Goal: Task Accomplishment & Management: Use online tool/utility

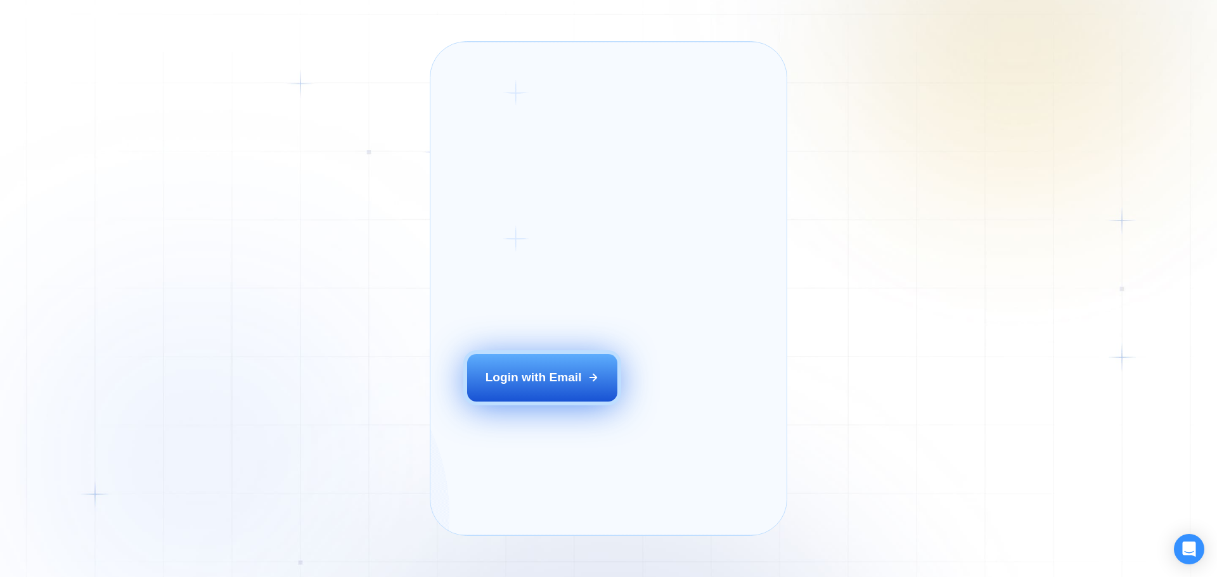
click at [507, 386] on div "Login with Email" at bounding box center [534, 378] width 96 height 16
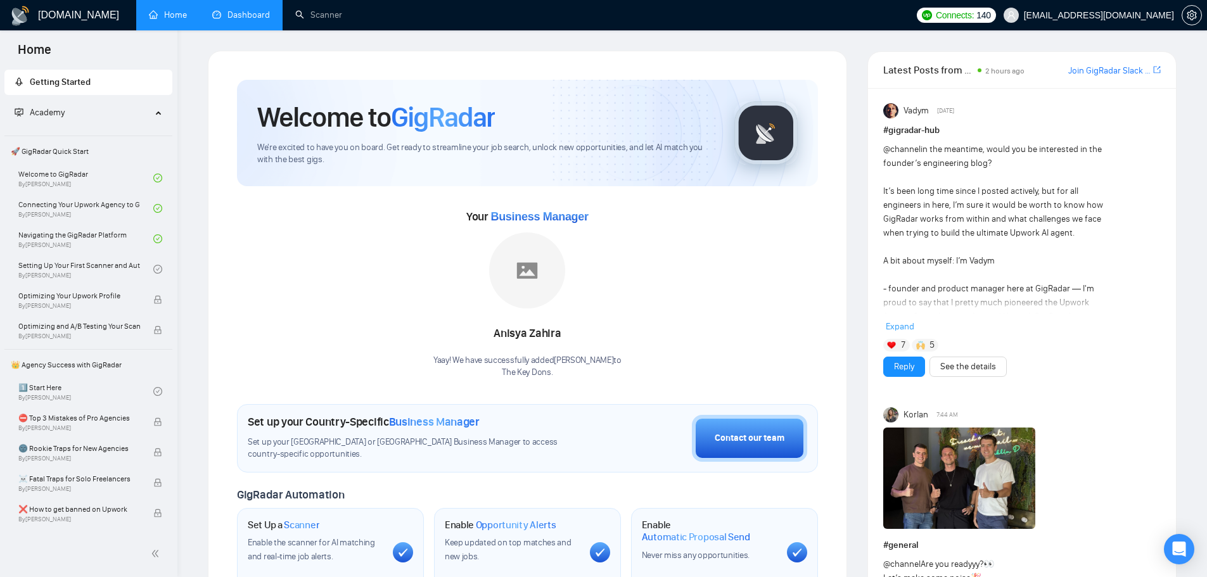
click at [247, 11] on link "Dashboard" at bounding box center [241, 15] width 58 height 11
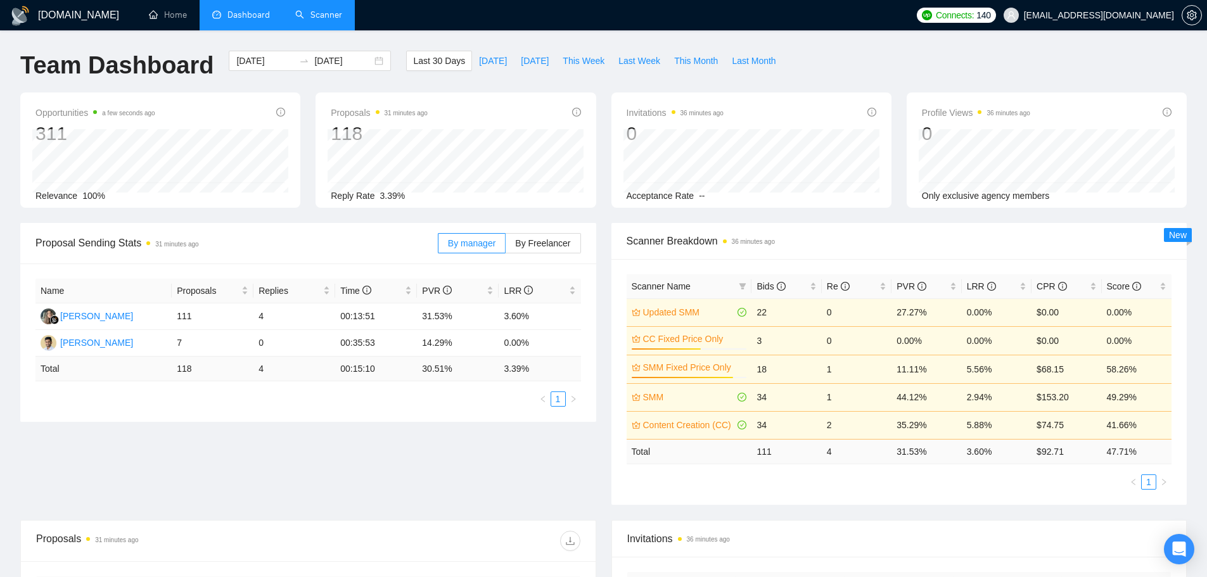
click at [317, 19] on link "Scanner" at bounding box center [318, 15] width 47 height 11
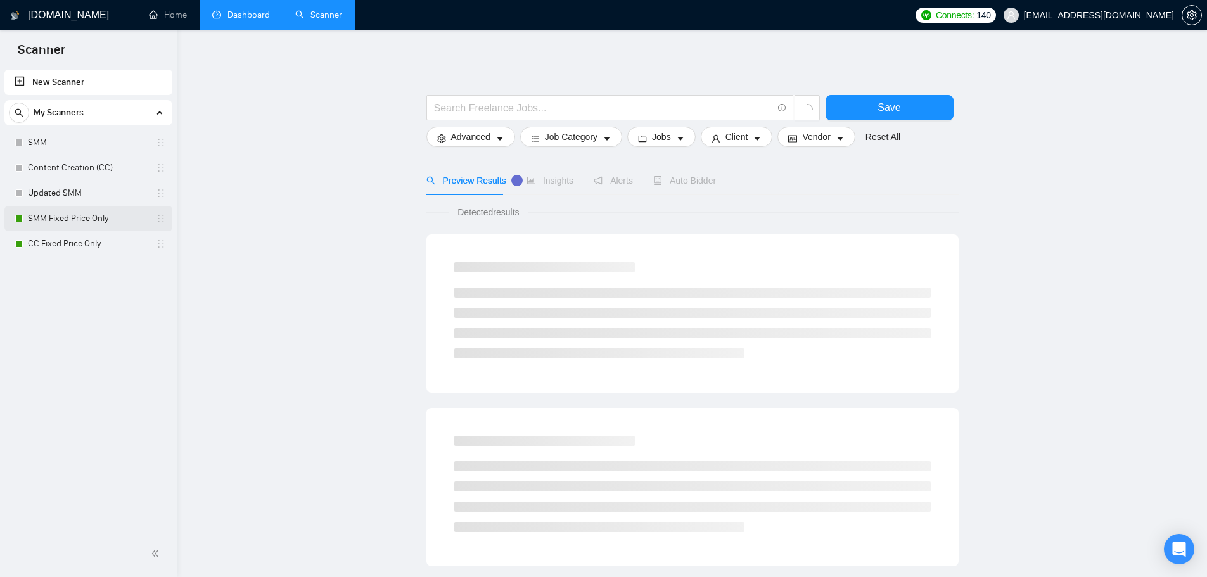
click at [98, 212] on link "SMM Fixed Price Only" at bounding box center [88, 218] width 120 height 25
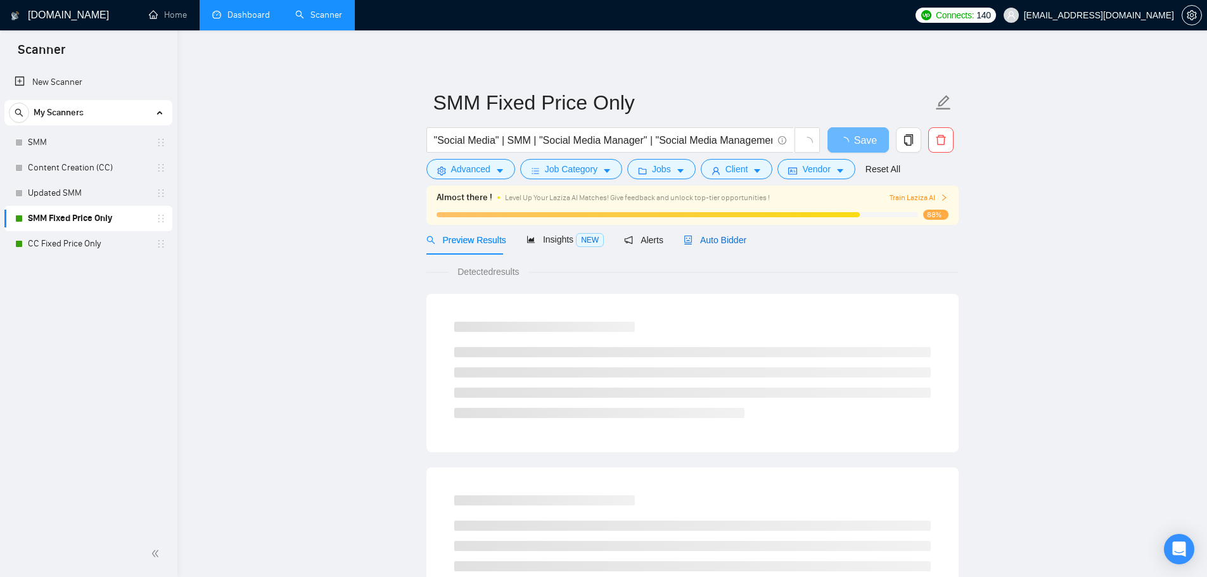
click at [719, 240] on span "Auto Bidder" at bounding box center [715, 240] width 63 height 10
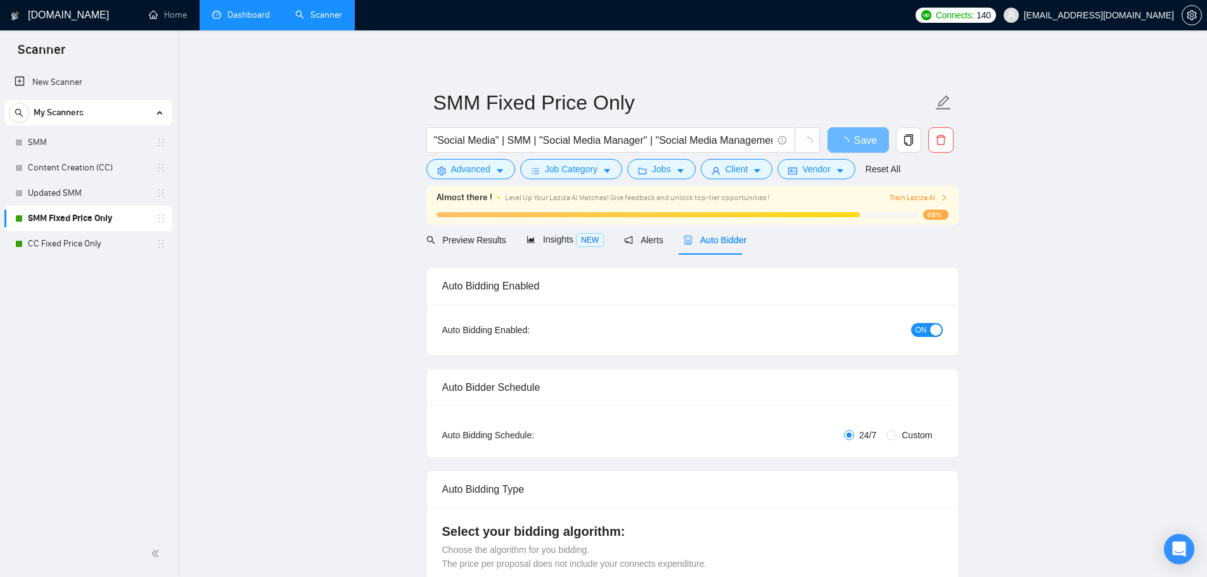
checkbox input "true"
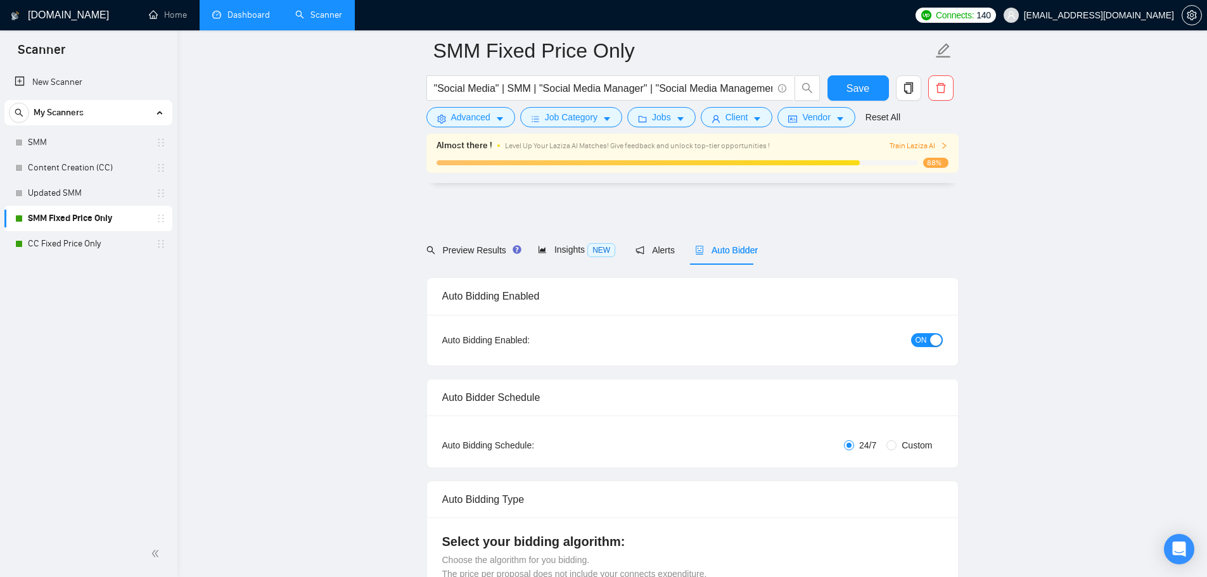
scroll to position [3619, 0]
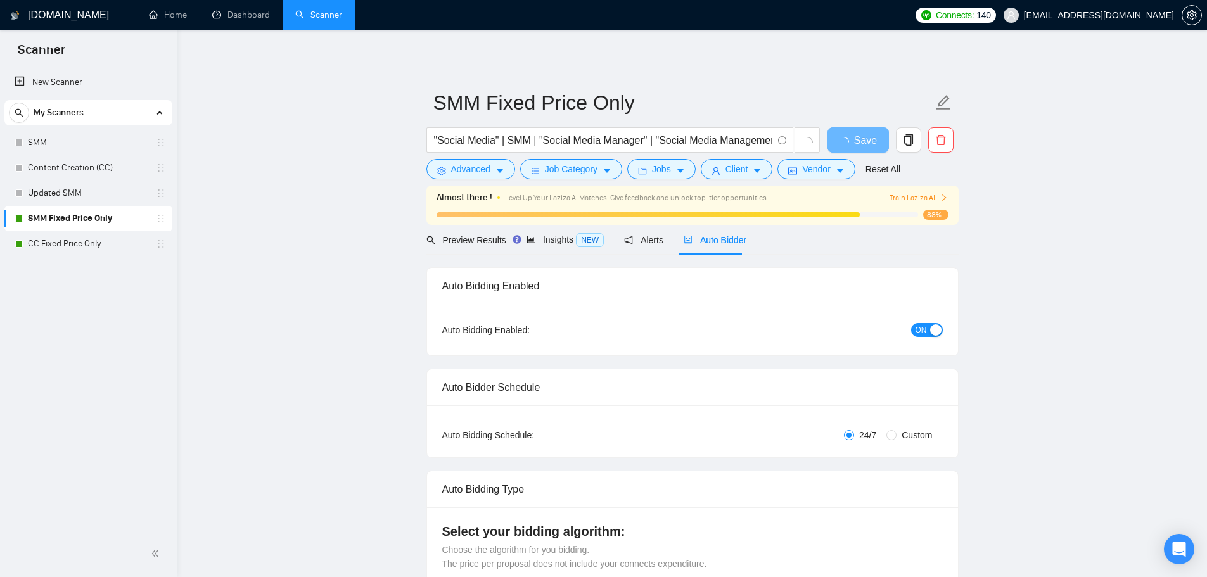
click at [688, 233] on div "Auto Bidder" at bounding box center [715, 240] width 63 height 14
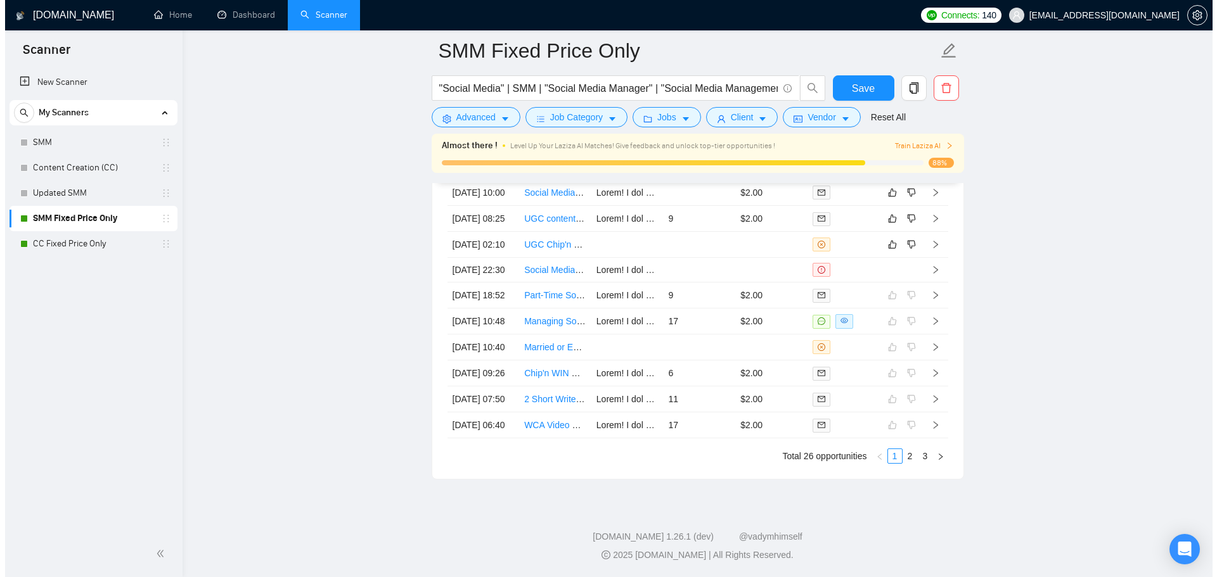
scroll to position [3366, 0]
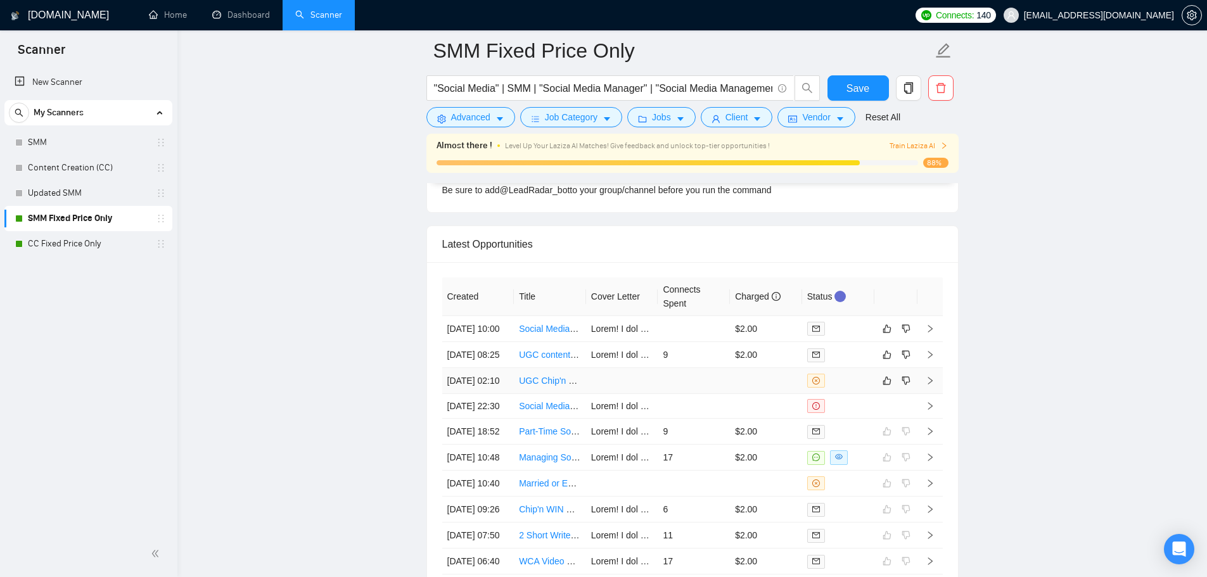
click at [731, 394] on td at bounding box center [766, 381] width 72 height 26
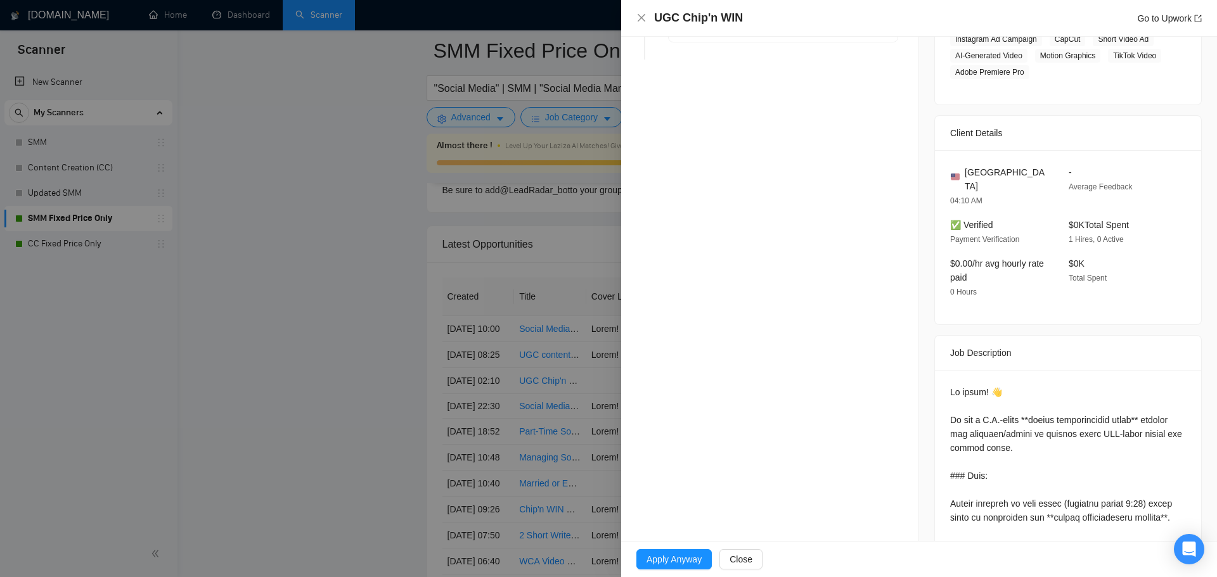
scroll to position [190, 0]
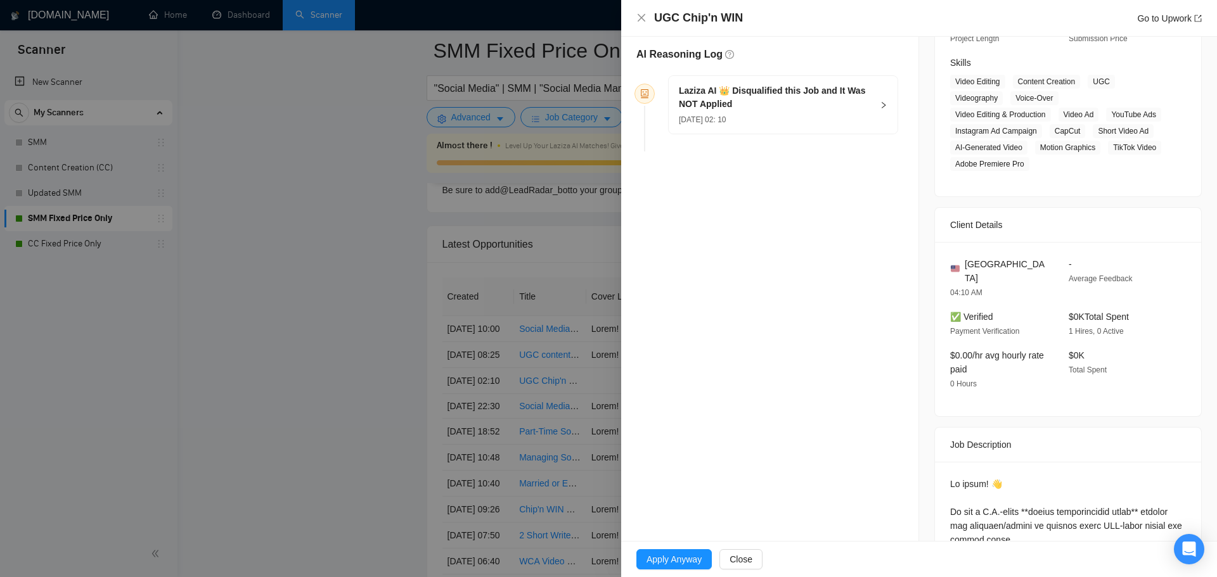
click at [756, 106] on h5 "Laziza AI 👑 Disqualified this Job and It Was NOT Applied" at bounding box center [775, 97] width 193 height 27
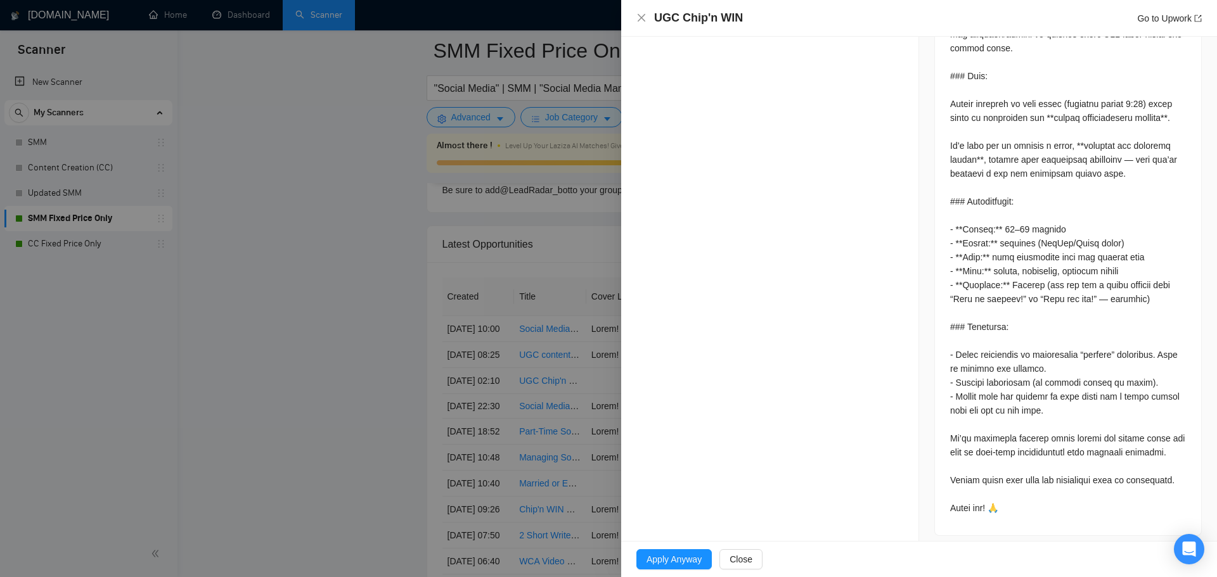
scroll to position [688, 0]
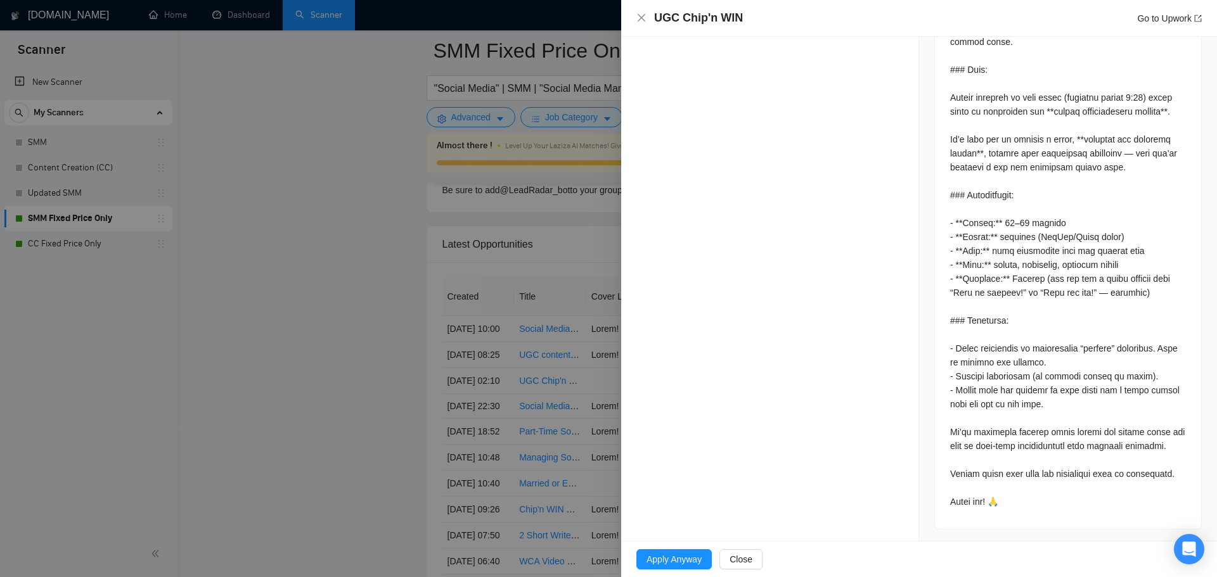
click at [587, 425] on div at bounding box center [608, 288] width 1217 height 577
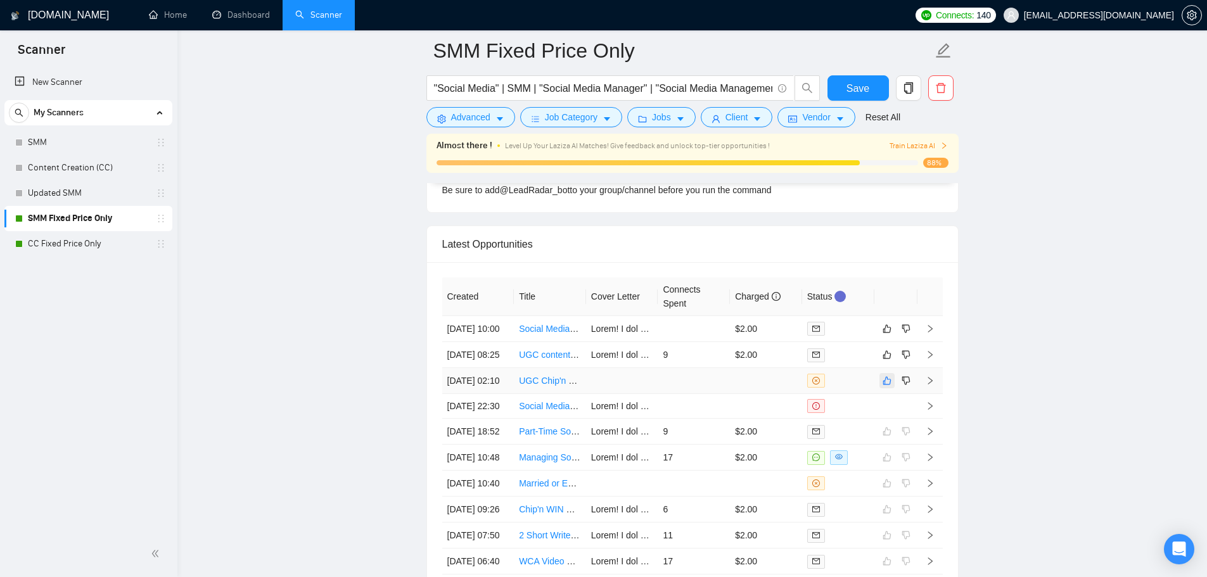
click at [891, 386] on icon "like" at bounding box center [887, 381] width 9 height 10
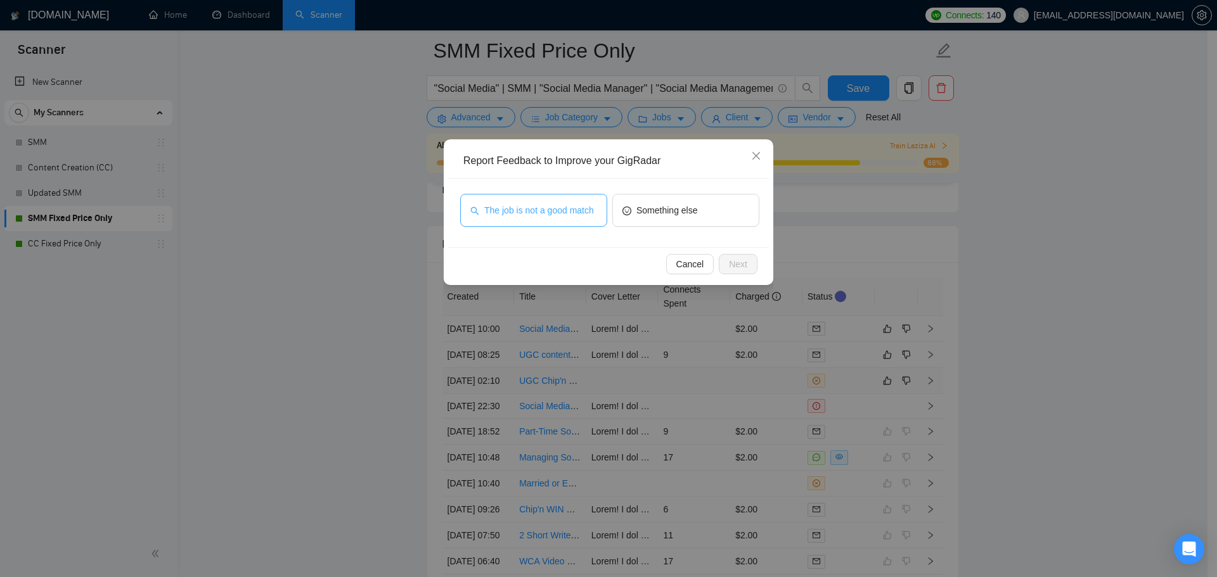
click at [571, 202] on button "The job is not a good match" at bounding box center [533, 210] width 147 height 33
click at [731, 262] on span "Next" at bounding box center [738, 264] width 18 height 14
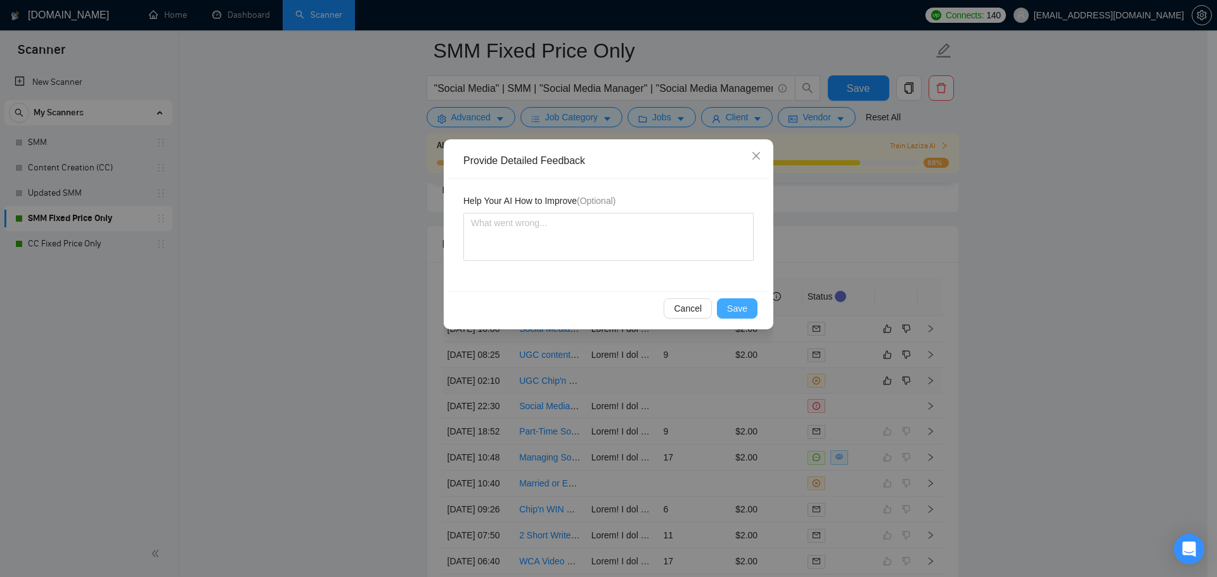
click at [737, 306] on span "Save" at bounding box center [737, 309] width 20 height 14
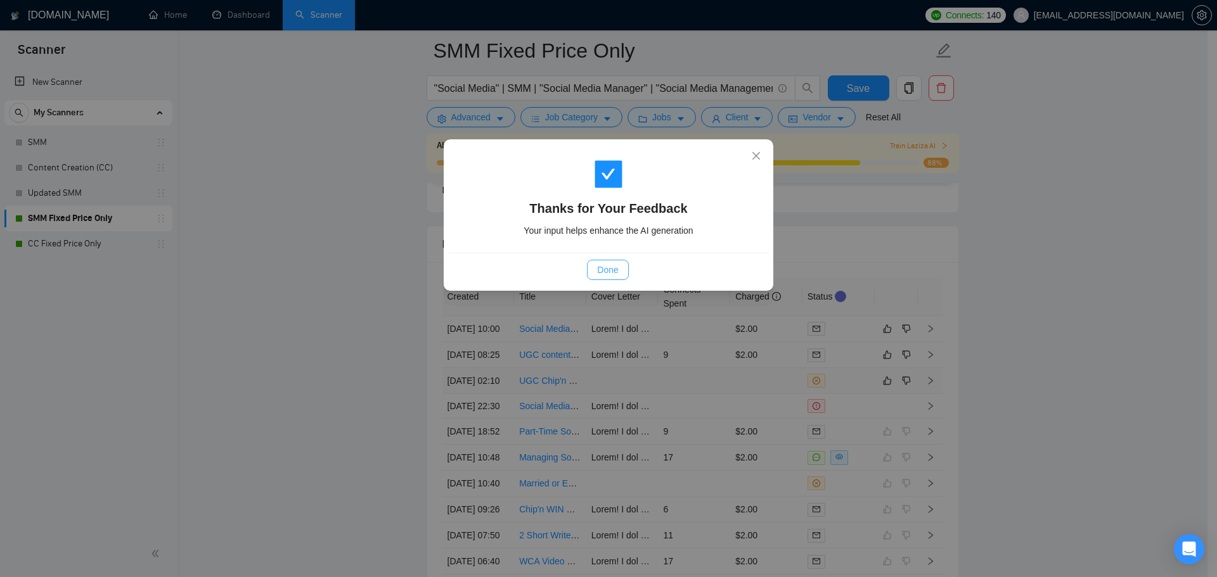
click at [615, 273] on span "Done" at bounding box center [607, 270] width 21 height 14
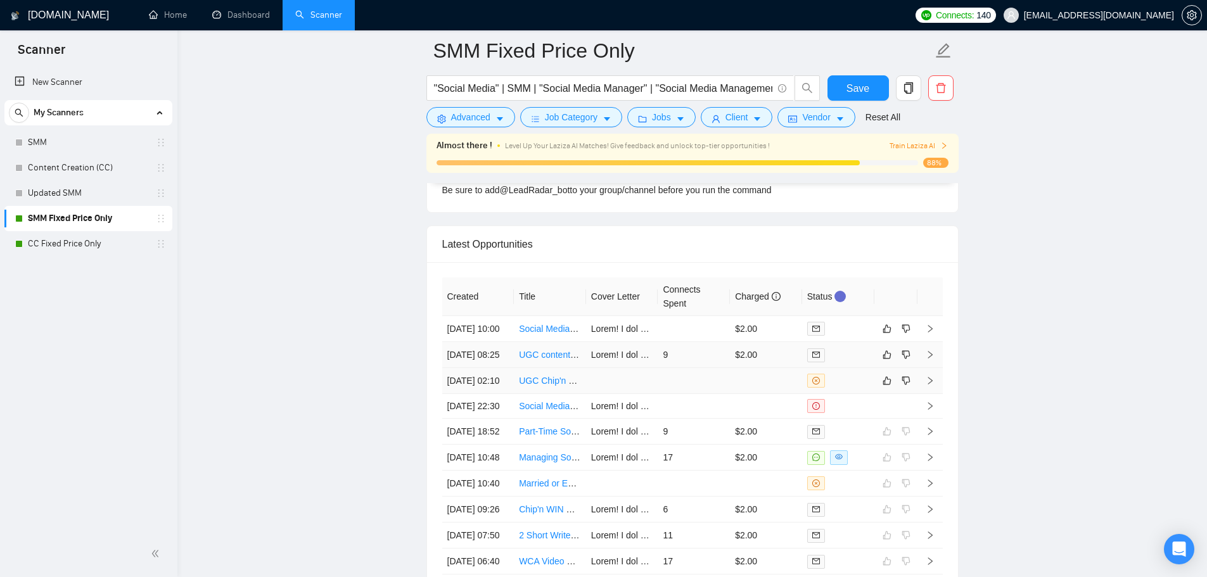
click at [698, 377] on tbody "[DATE] 10:00 Social Media Content Manager — Build & Grow Brand from 0 (Finance …" at bounding box center [692, 445] width 501 height 259
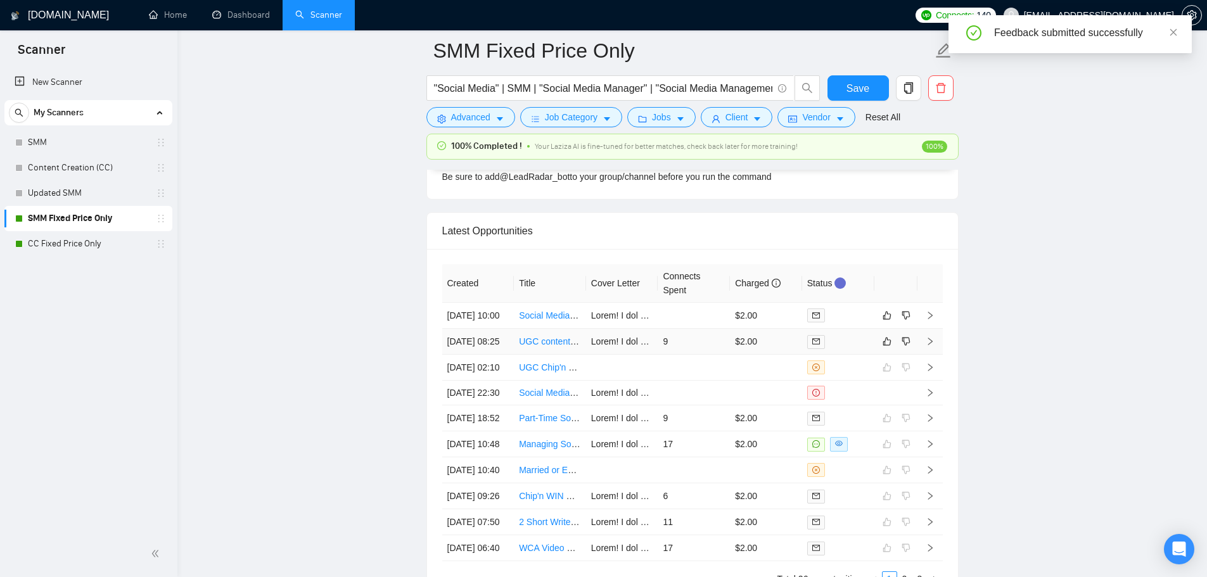
click at [695, 355] on td "9" at bounding box center [694, 342] width 72 height 26
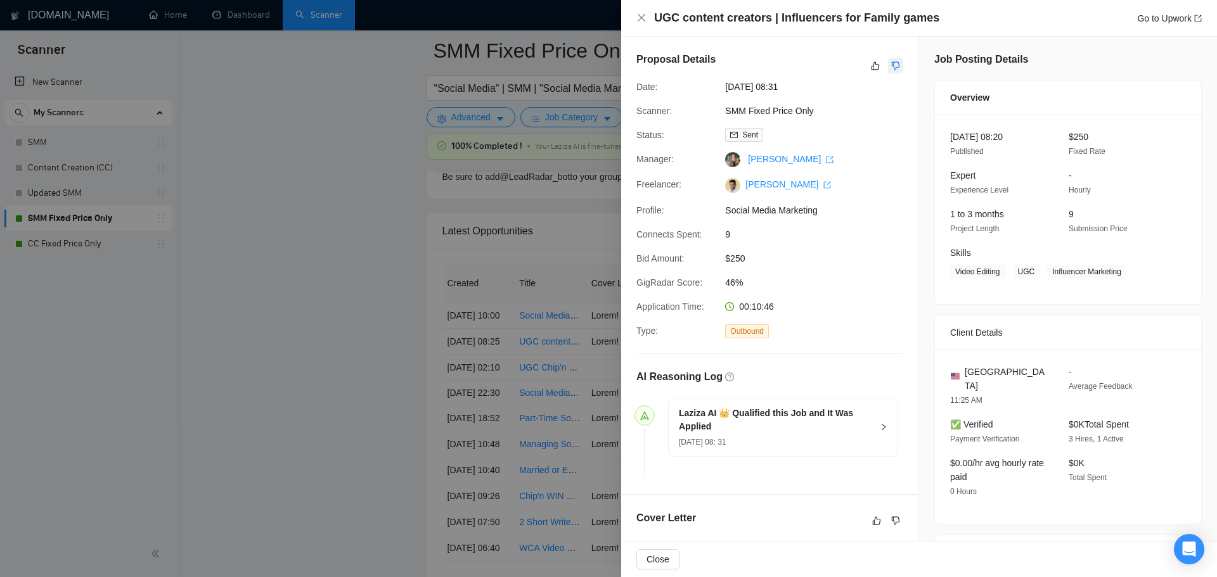
click at [891, 68] on icon "dislike" at bounding box center [895, 66] width 9 height 10
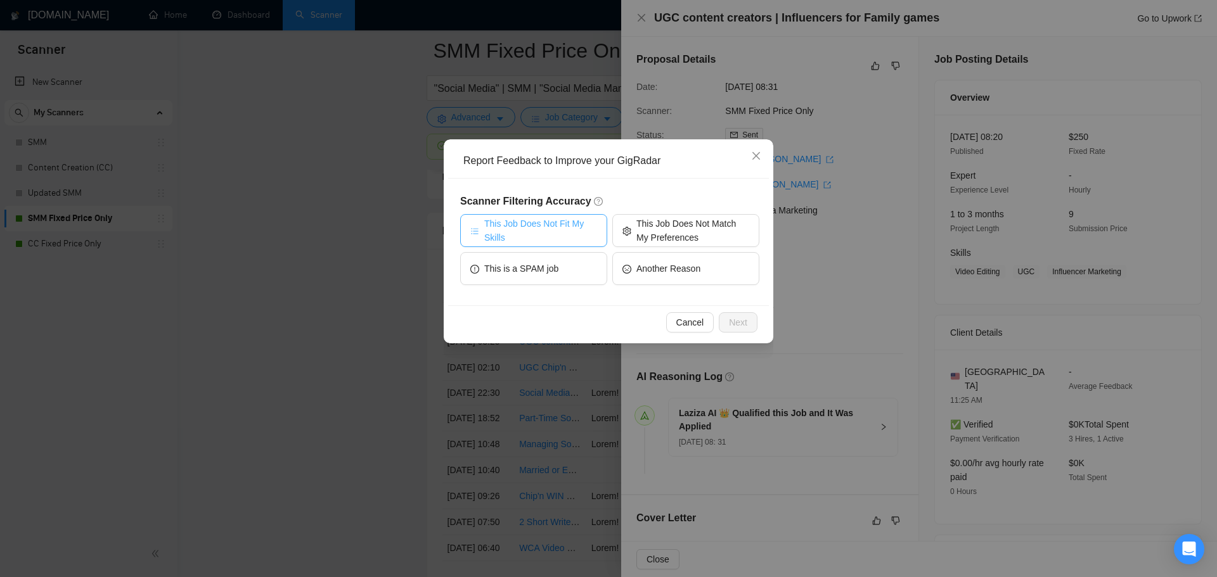
click at [569, 227] on span "This Job Does Not Fit My Skills" at bounding box center [540, 231] width 113 height 28
click at [737, 323] on span "Next" at bounding box center [738, 323] width 18 height 14
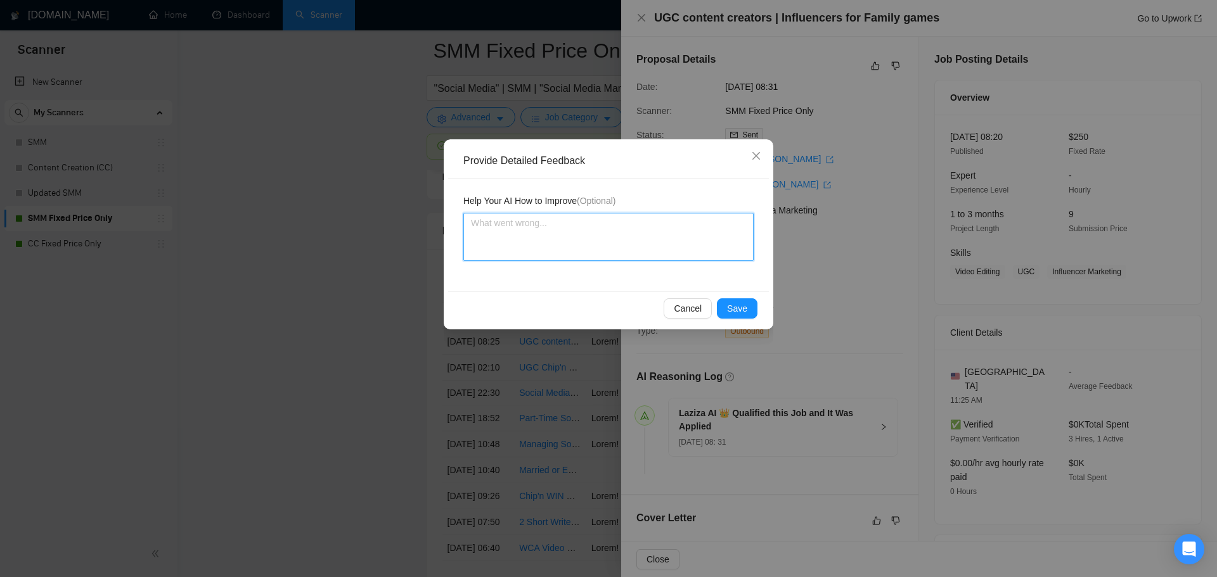
click at [543, 235] on textarea at bounding box center [608, 237] width 290 height 48
type textarea "T"
type textarea "Th"
type textarea "Thi"
type textarea "This"
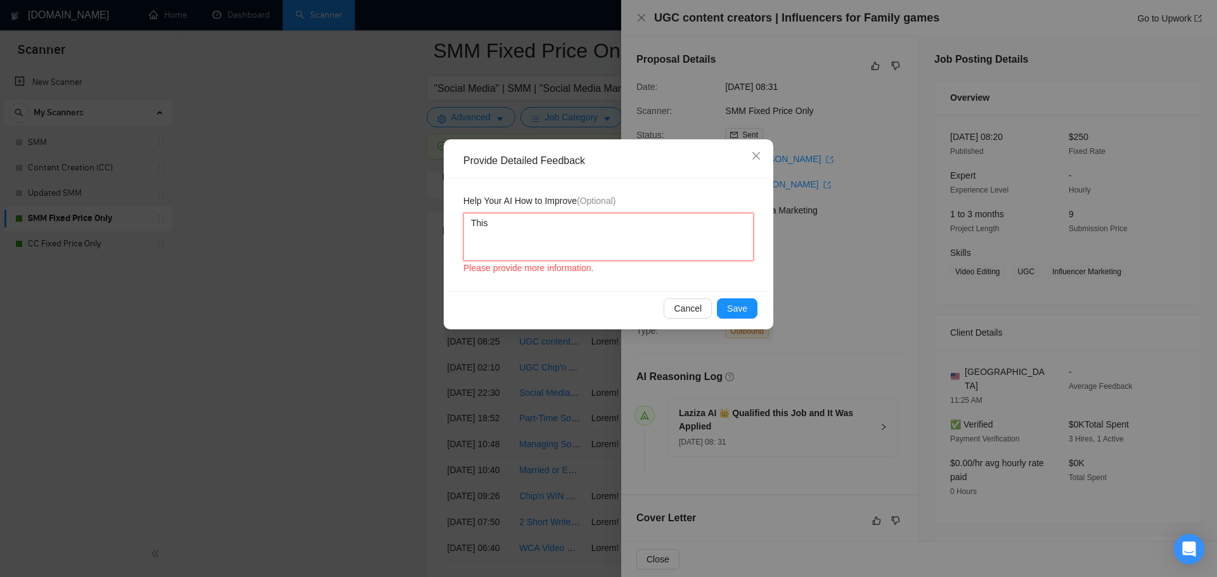
type textarea "This"
type textarea "This j"
type textarea "This jo"
type textarea "This job"
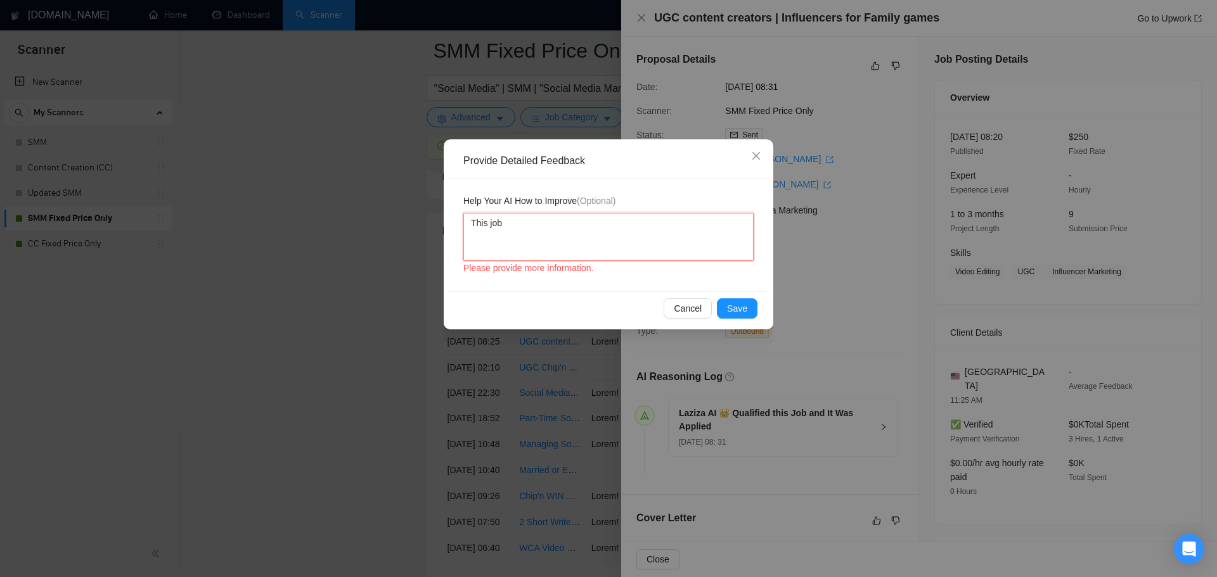
type textarea "This job r"
type textarea "This job re"
type textarea "This job reu"
type textarea "This job reui"
type textarea "This job reuir"
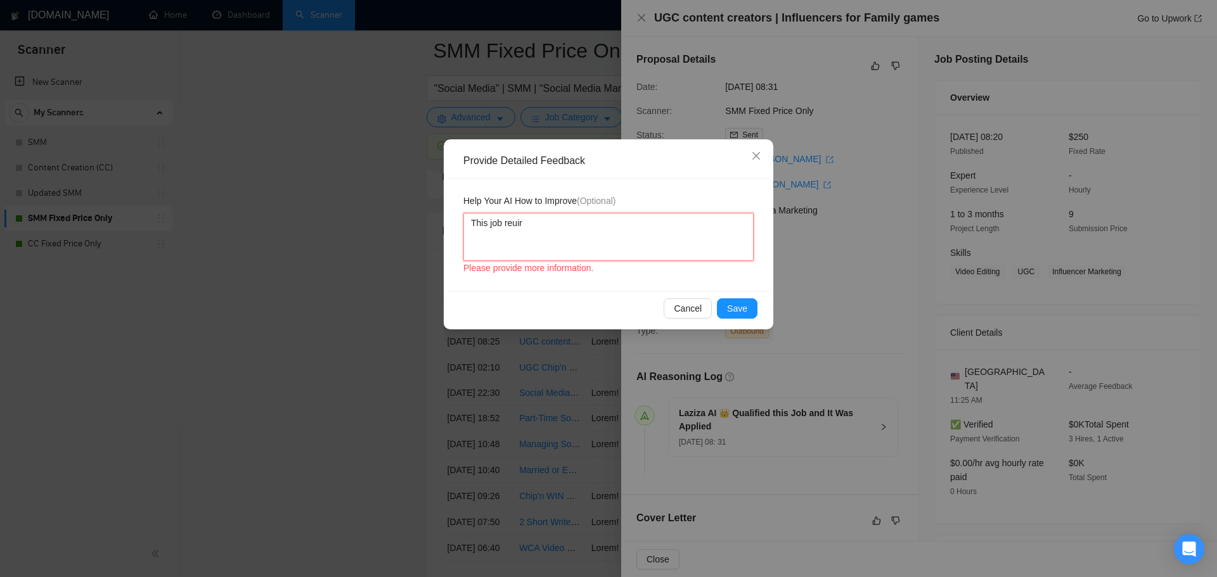
type textarea "This job reuire"
type textarea "This job reuires"
type textarea "This job reuire"
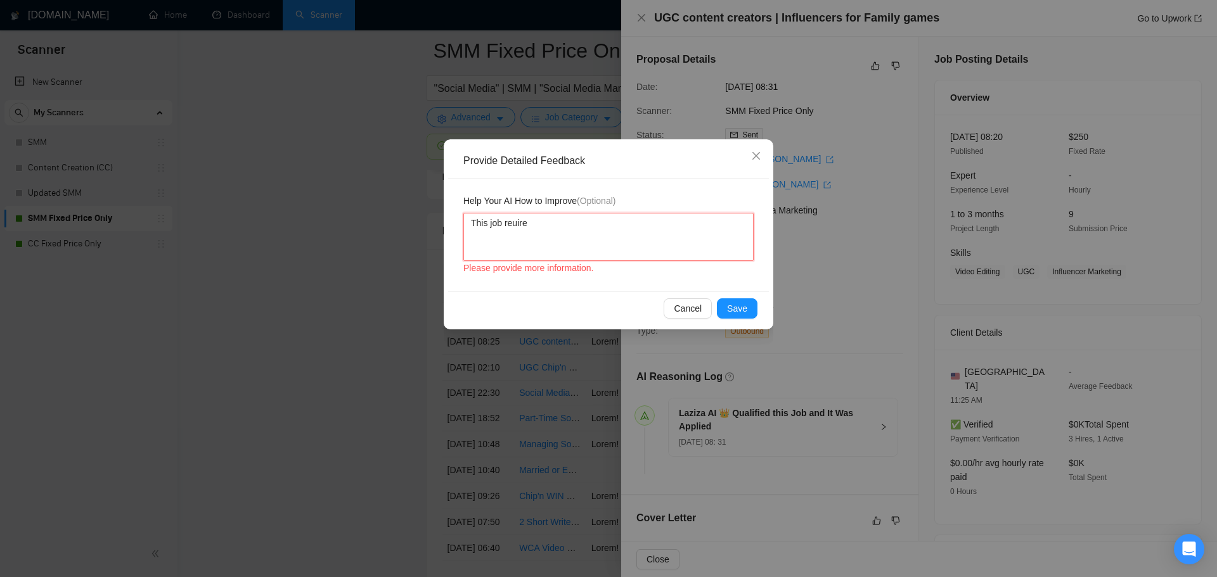
type textarea "This job reuir"
type textarea "This job reu"
type textarea "This job re"
type textarea "This job requ"
type textarea "This job requir"
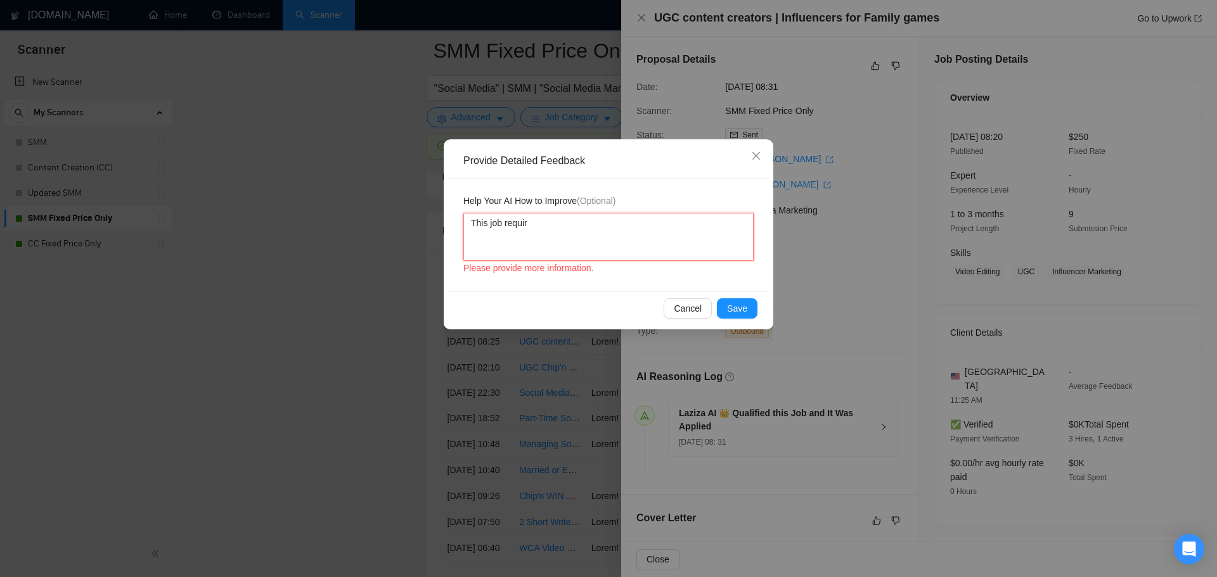
type textarea "This job require"
type textarea "This job requires"
type textarea "This job requires t"
type textarea "This job requires th"
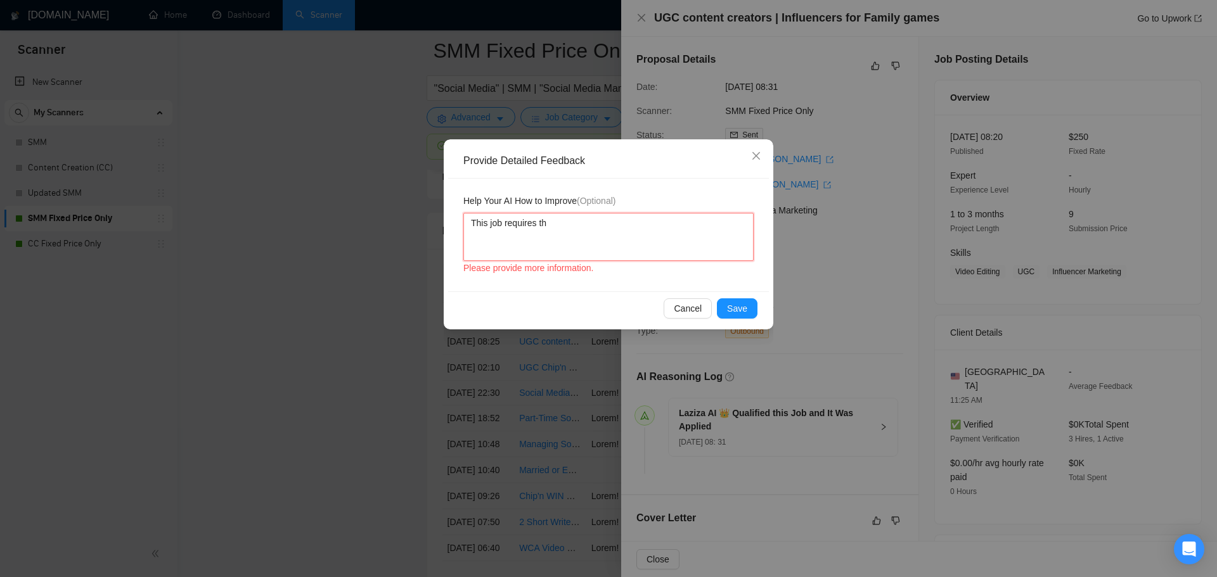
type textarea "This job requires the"
type textarea "This job requires the f"
type textarea "This job requires the fr"
type textarea "This job requires the fre"
type textarea "This job requires the free"
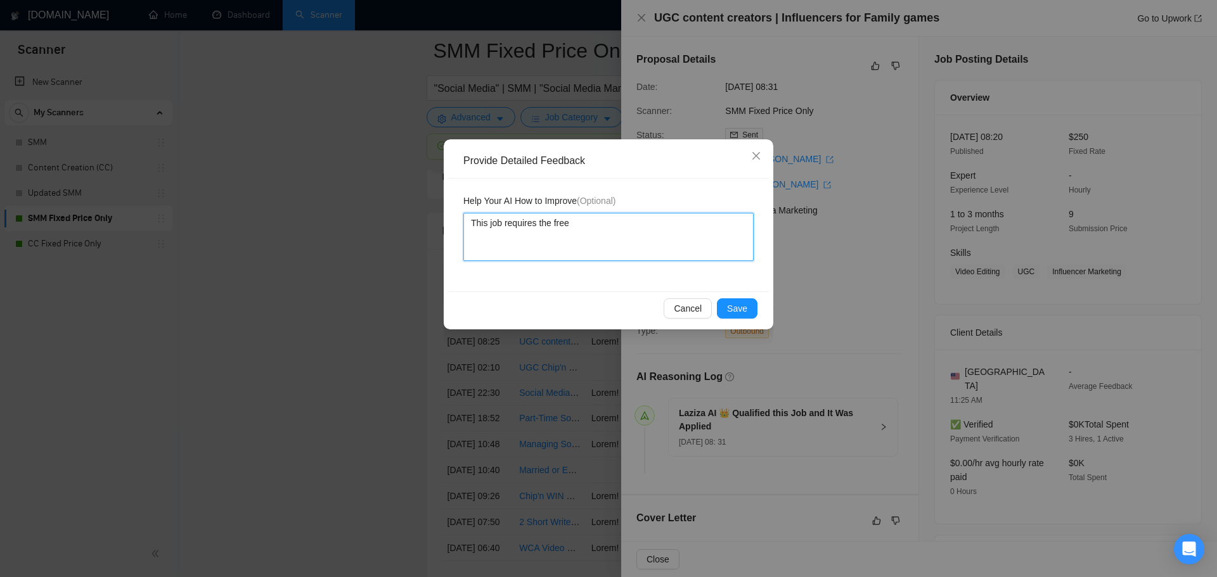
type textarea "This job requires the [PERSON_NAME]"
type textarea "This job requires the freela"
type textarea "This job requires the freelanc"
type textarea "This job requires the freelance"
type textarea "This job requires the freelancer"
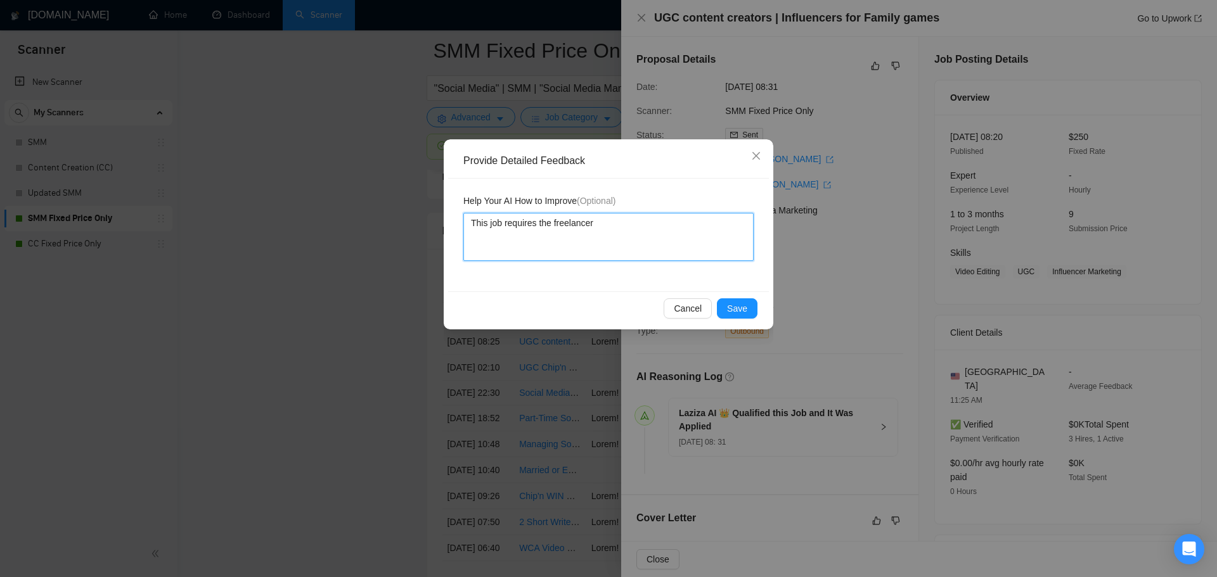
type textarea "This job requires the freelancer"
type textarea "This job requires the freelancer t"
type textarea "This job requires the freelancer to"
type textarea "This job requires the freelancer t"
type textarea "This job requires the freelancer"
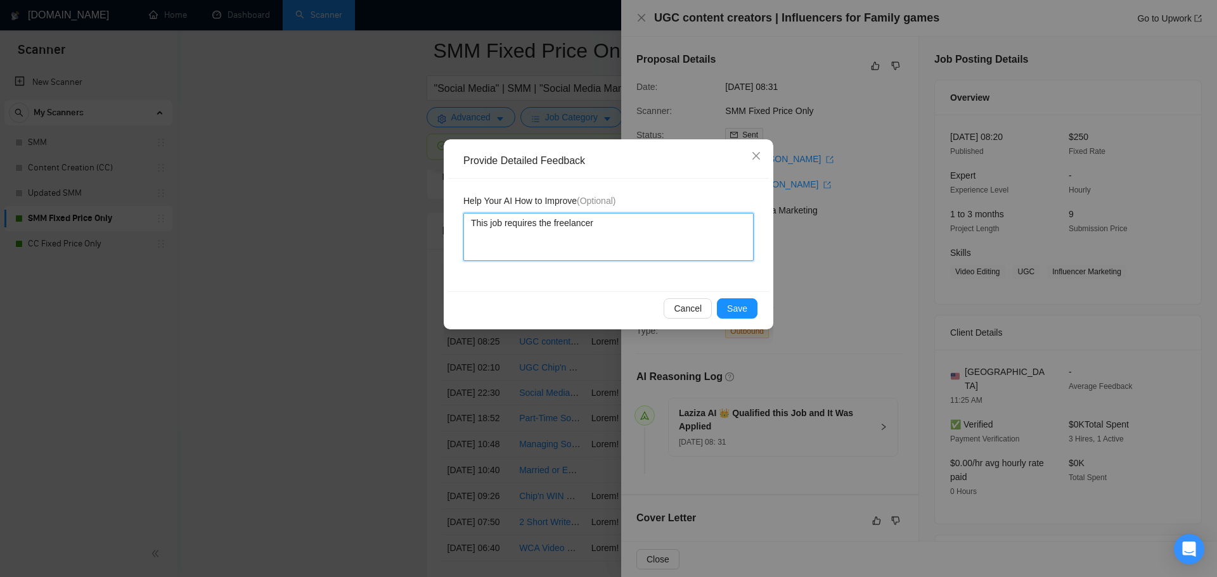
type textarea "This job requires the freelancer"
type textarea "This job requires the freelance"
type textarea "This job requires the freelanc"
type textarea "This job requires the freelan"
type textarea "This job requires the freela"
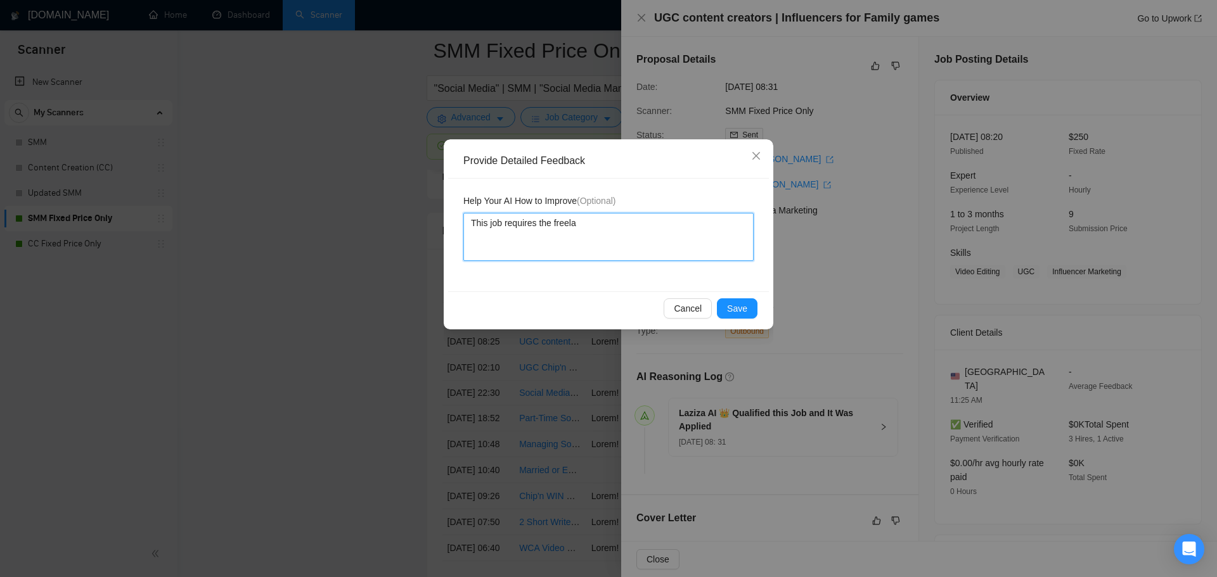
type textarea "This job requires the [PERSON_NAME]"
type textarea "This job requires the free"
type textarea "This job requires the fre"
type textarea "This job requires the fr"
type textarea "This job requires the f"
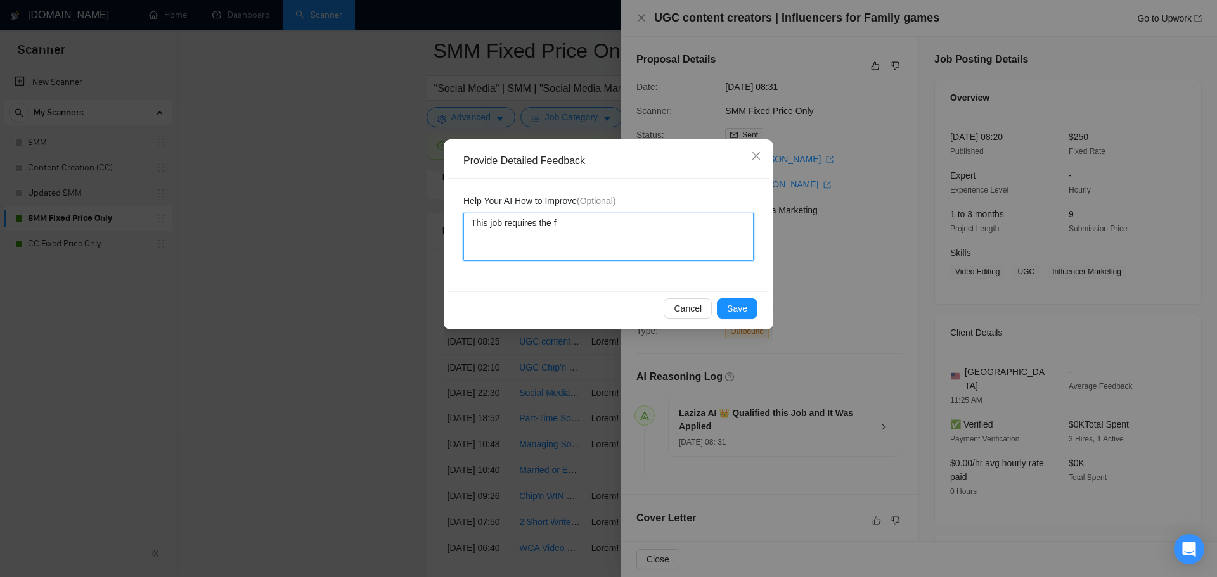
type textarea "This job requires the"
type textarea "This job requires th"
type textarea "This job requires t"
type textarea "This job requires"
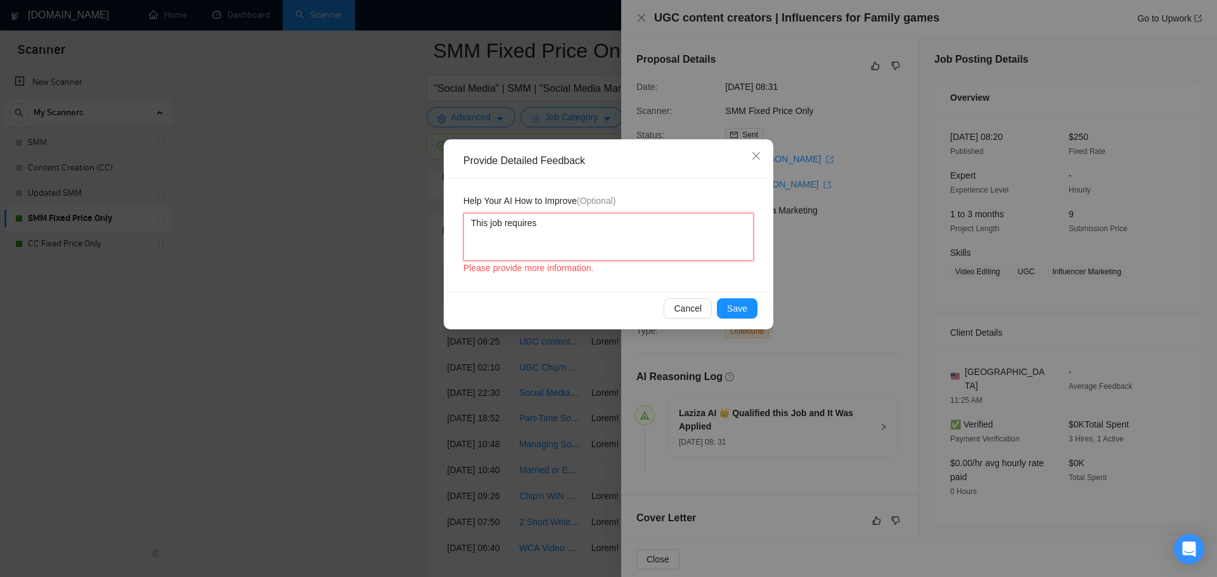
type textarea "This job requires a"
type textarea "This job requires a f"
type textarea "This job requires a fr"
type textarea "This job requires a fre"
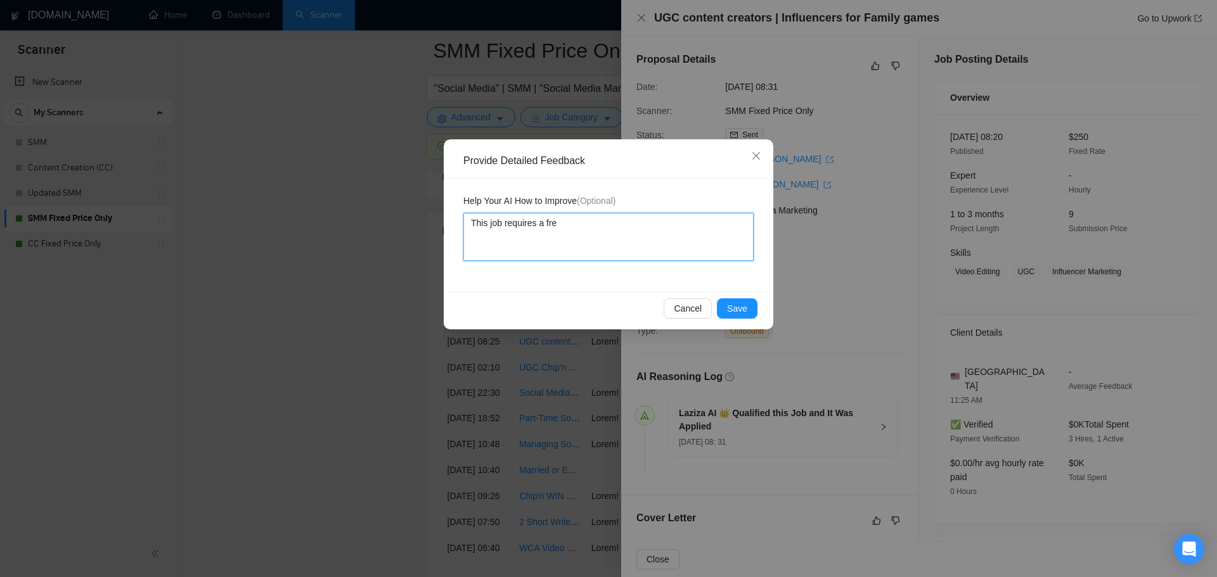
type textarea "This job requires a free"
type textarea "This job requires a [PERSON_NAME]"
type textarea "This job requires a freela"
type textarea "This job requires a freelan"
type textarea "This job requires a freelanc"
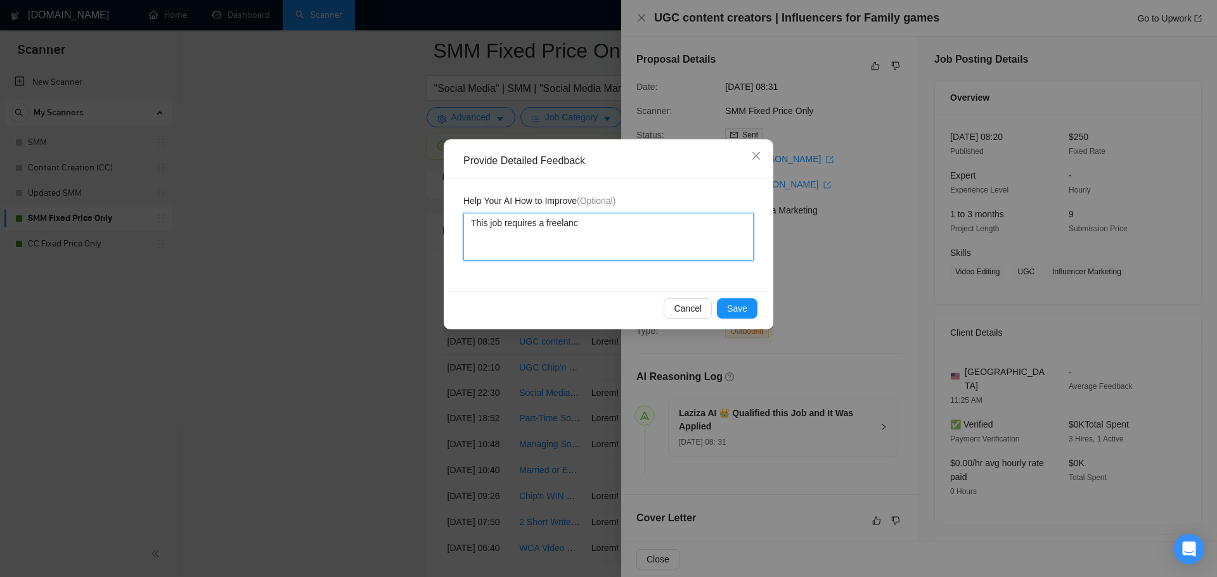
type textarea "This job requires a freelance"
type textarea "This job requires a freelancer"
type textarea "This job requires a freelancer wh"
type textarea "This job requires a freelancer who"
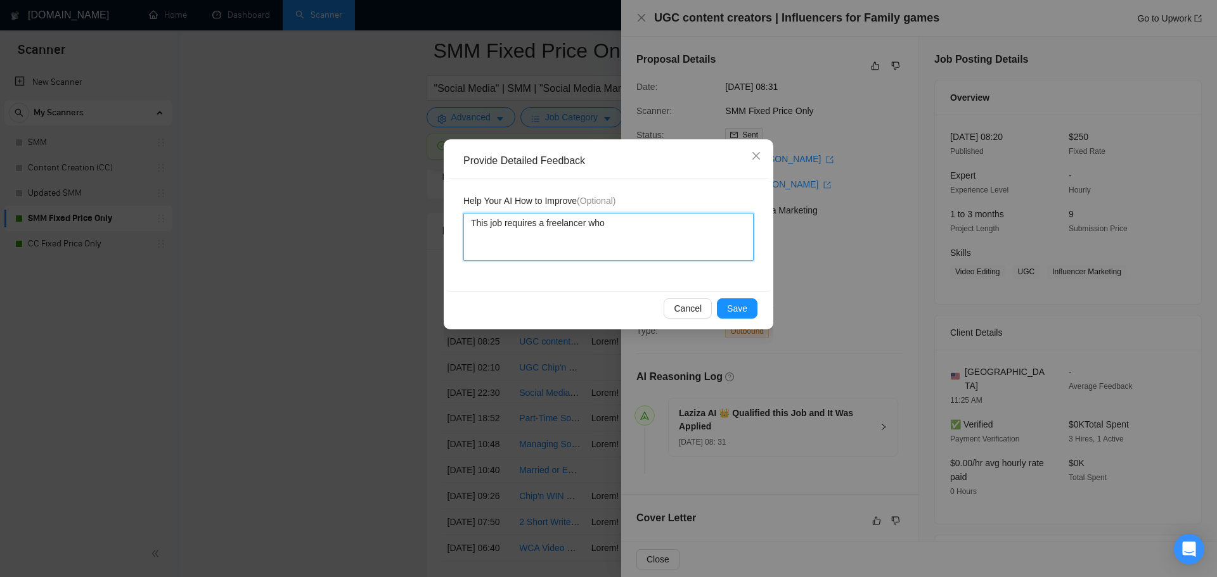
type textarea "This job requires a freelancer who"
type textarea "This job requires a freelancer who i"
type textarea "This job requires a freelancer who is"
type textarea "This job requires a freelancer who is a"
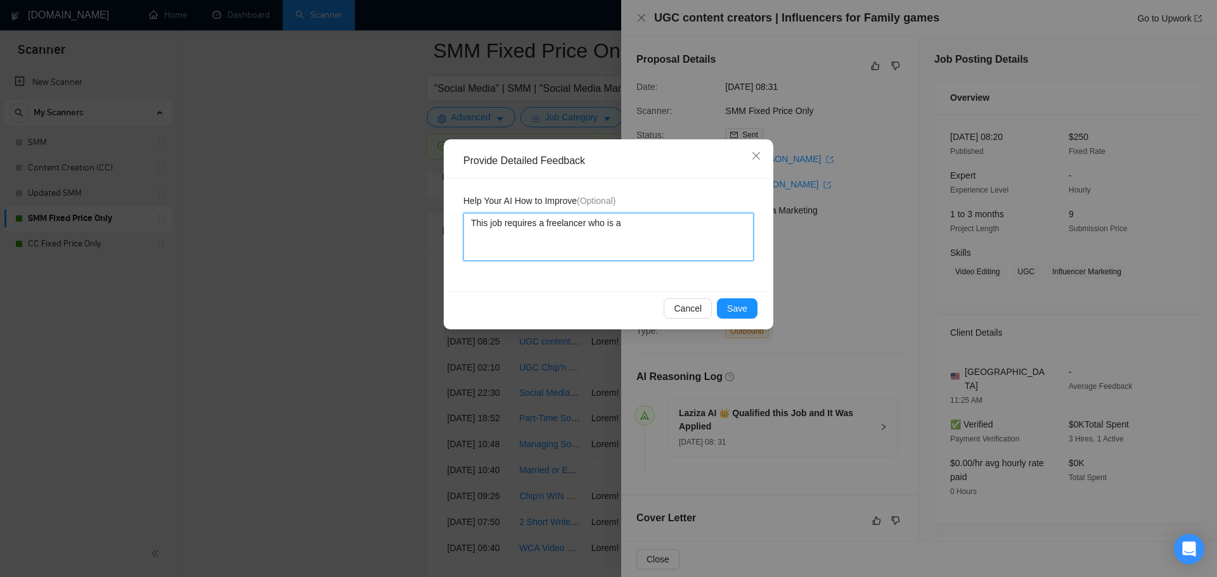
type textarea "This job requires a freelancer who is a"
type textarea "This job requires a freelancer who is an"
type textarea "This job requires a freelancer who is an in"
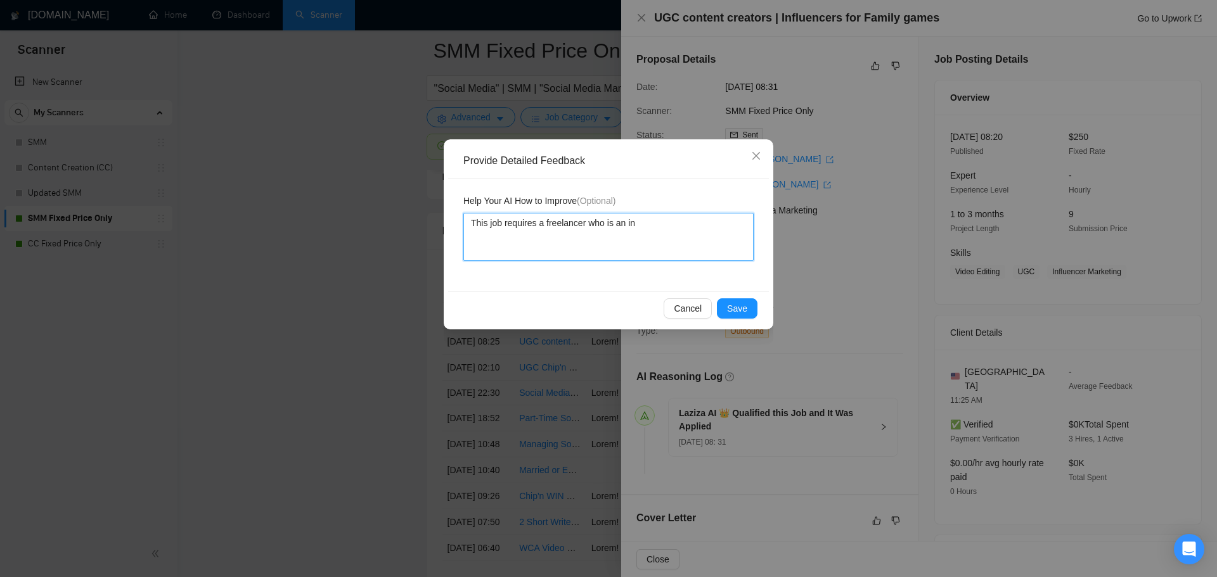
type textarea "This job requires a freelancer who is an inf"
type textarea "This job requires a freelancer who is an infl"
type textarea "This job requires a freelancer who is an influ"
type textarea "This job requires a freelancer who is an influe"
type textarea "This job requires a freelancer who is an influen"
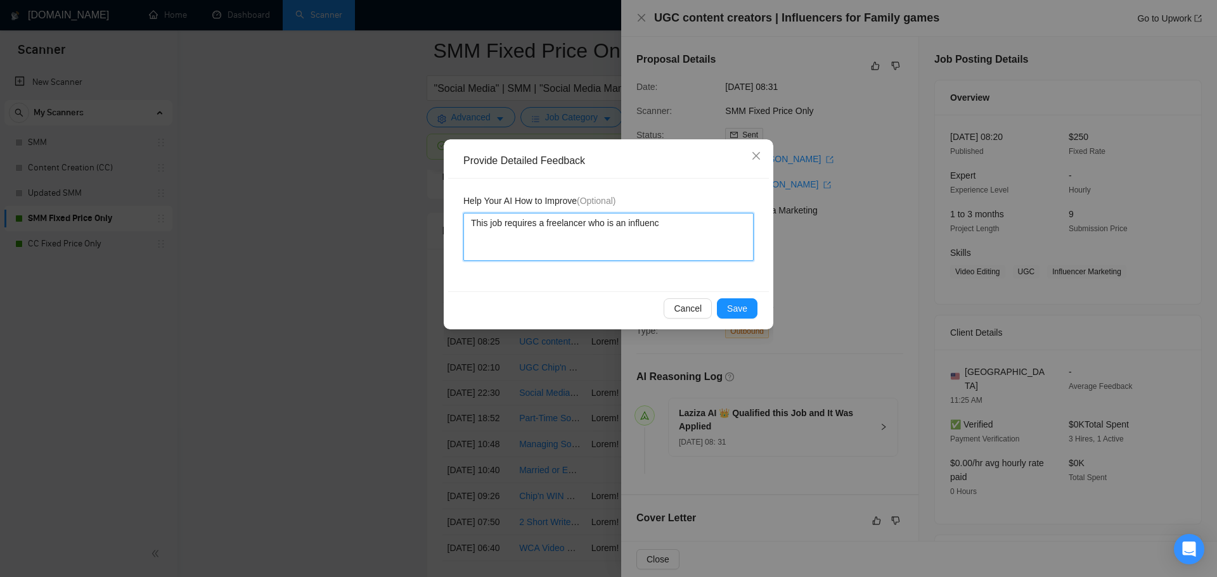
type textarea "This job requires a freelancer who is an influence"
type textarea "This job requires a freelancer who is an influencer"
type textarea "This job requires a freelancer who is an influencer a"
type textarea "This job requires a freelancer who is an influencer an"
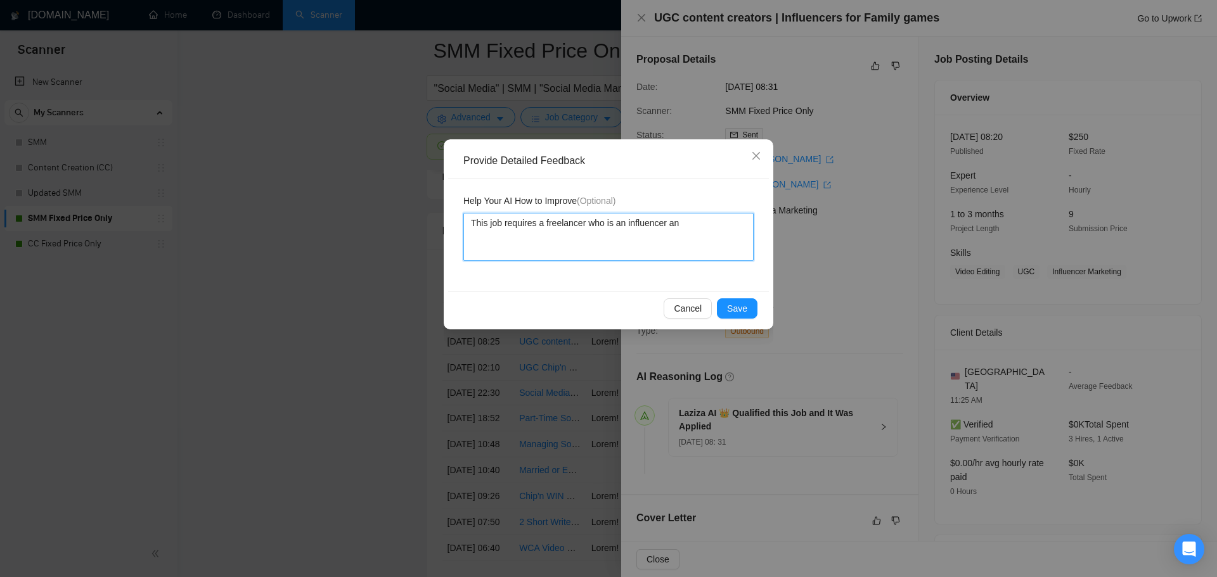
type textarea "This job requires a freelancer who is an influencer and"
type textarea "This job requires a freelancer who is an influencer and a"
type textarea "This job requires a freelancer who is an influencer and al"
type textarea "This job requires a freelancer who is an influencer and als"
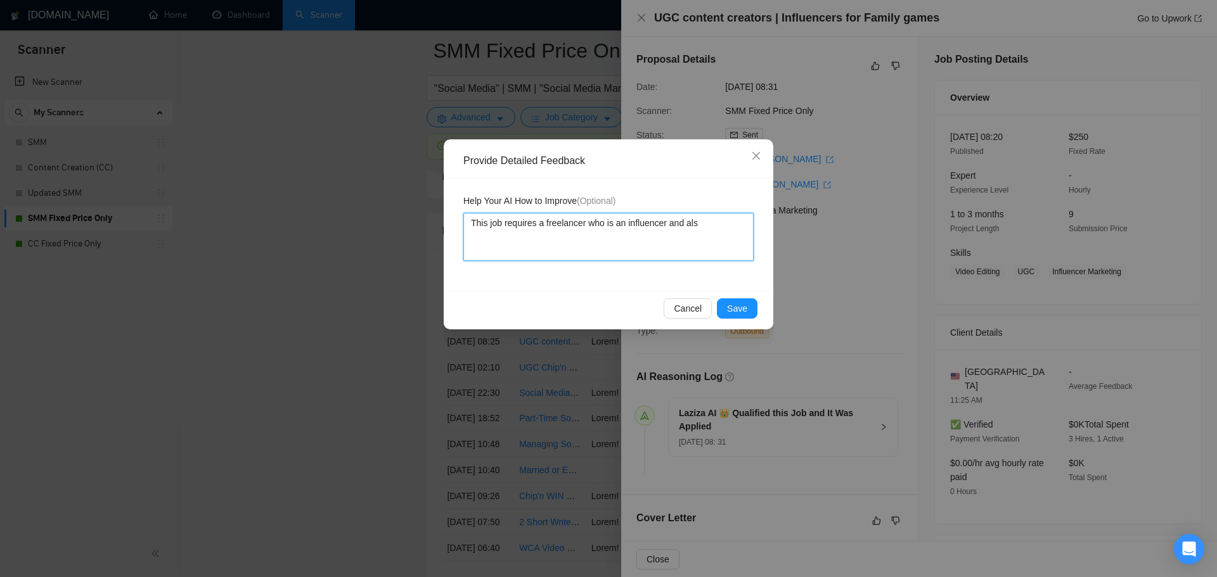
type textarea "This job requires a freelancer who is an influencer and also"
drag, startPoint x: 544, startPoint y: 228, endPoint x: 614, endPoint y: 229, distance: 69.7
click at [614, 229] on textarea "This job requires a freelancer who is an influencer which the freelancer ([PERS…" at bounding box center [608, 237] width 290 height 48
click at [571, 236] on textarea "This job requires an influencer which the freelancer ([PERSON_NAME]) is not." at bounding box center [608, 237] width 290 height 48
paste textarea "Lore Ipsum dol sitametconse adi elits doeiusmod temp incididu utl etdolor, M al…"
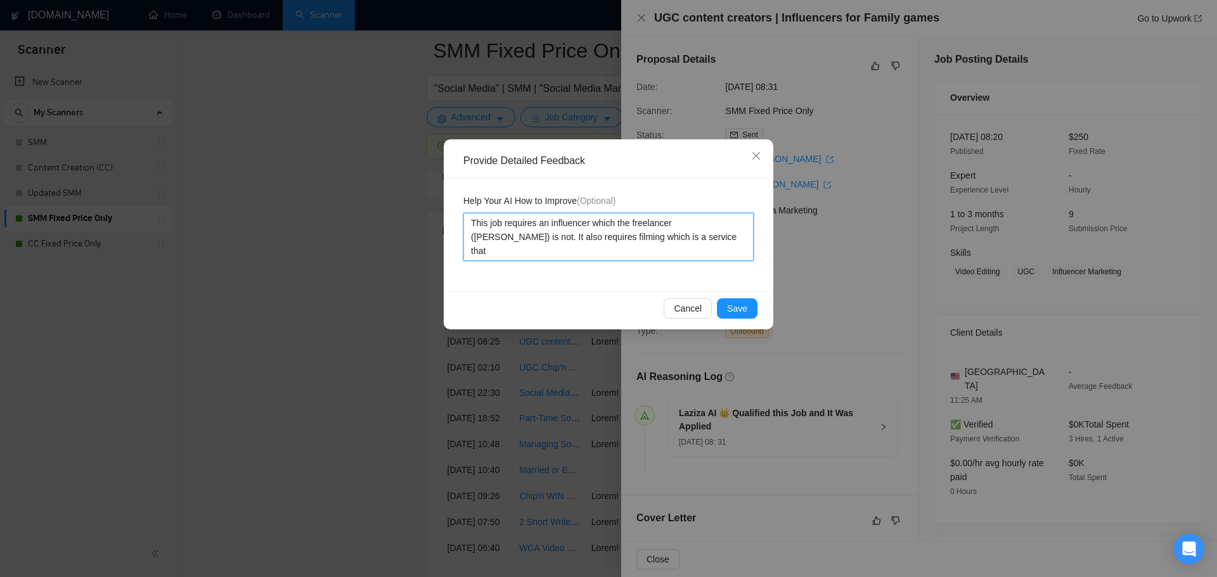
drag, startPoint x: 616, startPoint y: 226, endPoint x: 719, endPoint y: 228, distance: 103.3
click at [719, 228] on textarea "This job requires an influencer which the freelancer ([PERSON_NAME]) is not. It…" at bounding box center [608, 237] width 290 height 48
click at [693, 238] on textarea "This job requires an influencer which the freelancer ([PERSON_NAME]) is not. It…" at bounding box center [608, 237] width 290 height 48
paste textarea "the freelancer ([PERSON_NAME])"
click at [662, 254] on textarea "This job requires an influencer which the freelancer ([PERSON_NAME]) is not. It…" at bounding box center [608, 237] width 290 height 48
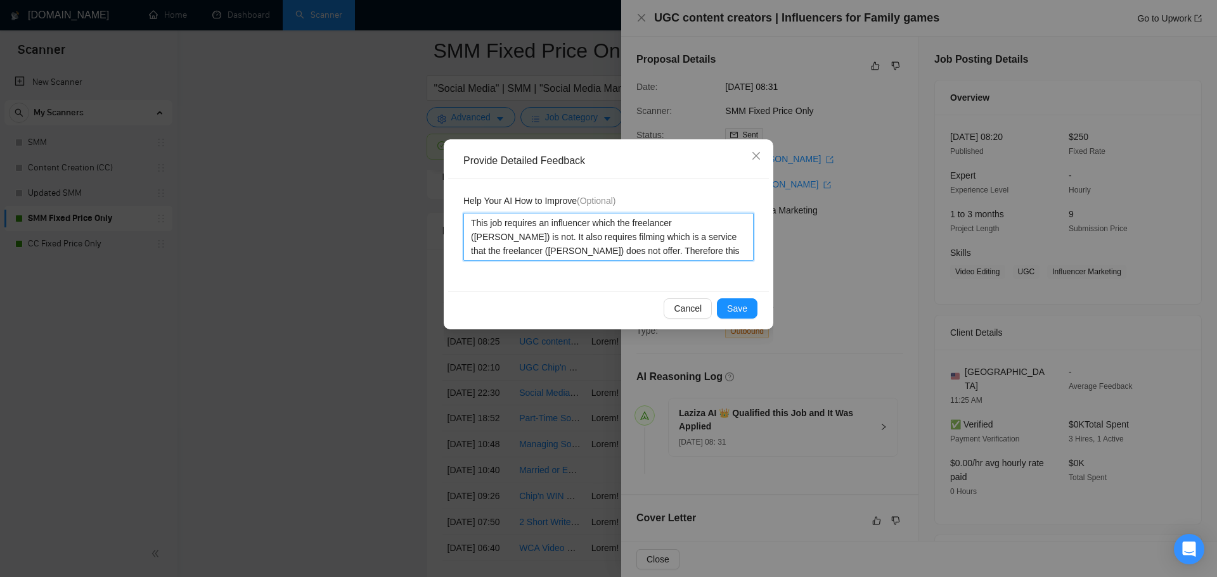
drag, startPoint x: 618, startPoint y: 254, endPoint x: 583, endPoint y: 254, distance: 34.9
click at [583, 254] on textarea "This job requires an influencer which the freelancer ([PERSON_NAME]) is not. It…" at bounding box center [608, 237] width 290 height 48
click at [684, 250] on textarea "This job requires an influencer which the freelancer ([PERSON_NAME]) is not. It…" at bounding box center [608, 237] width 290 height 48
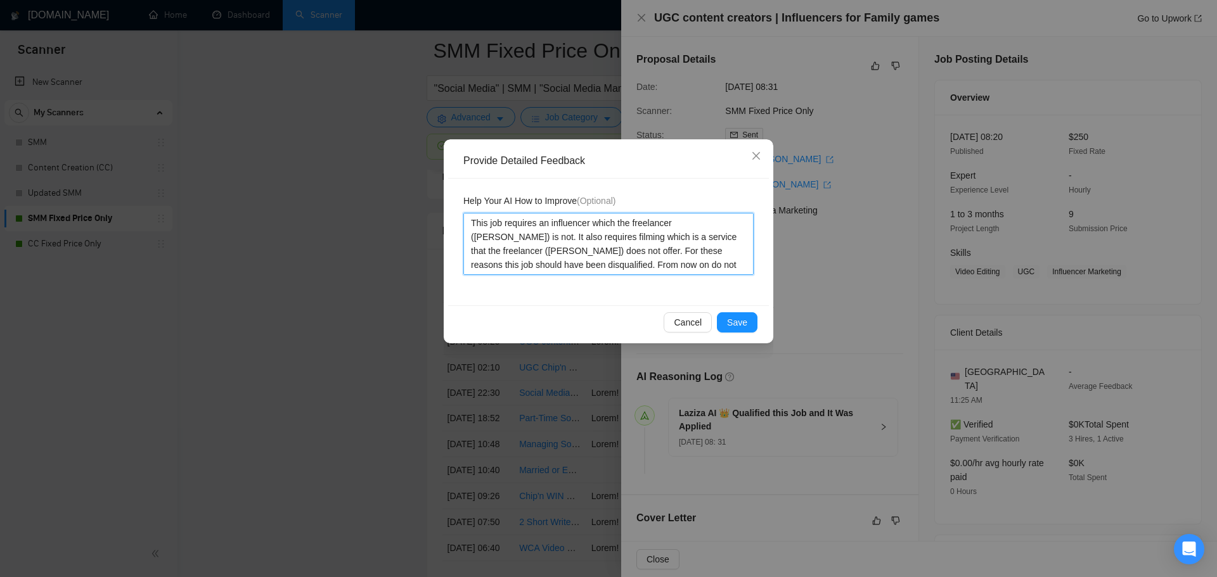
paste textarea "the freelancer ([PERSON_NAME])"
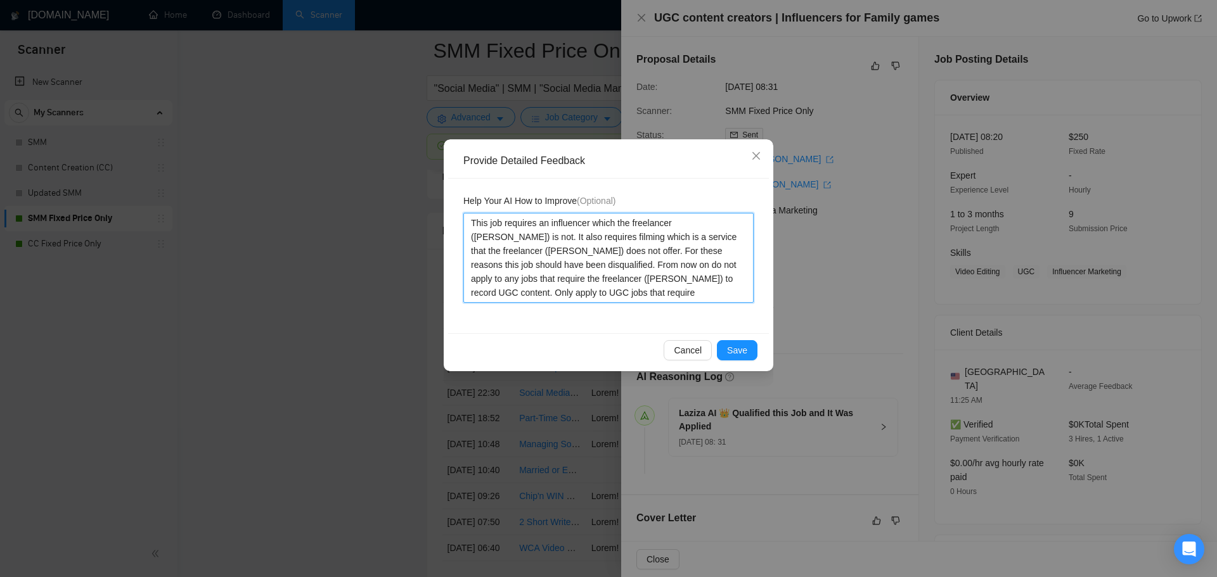
paste textarea "the freelancer ([PERSON_NAME])"
click at [690, 290] on textarea "This job requires an influencer which the freelancer ([PERSON_NAME]) is not. It…" at bounding box center [608, 258] width 290 height 90
click at [737, 293] on textarea "This job requires an influencer which the freelancer ([PERSON_NAME]) is not. It…" at bounding box center [608, 258] width 290 height 90
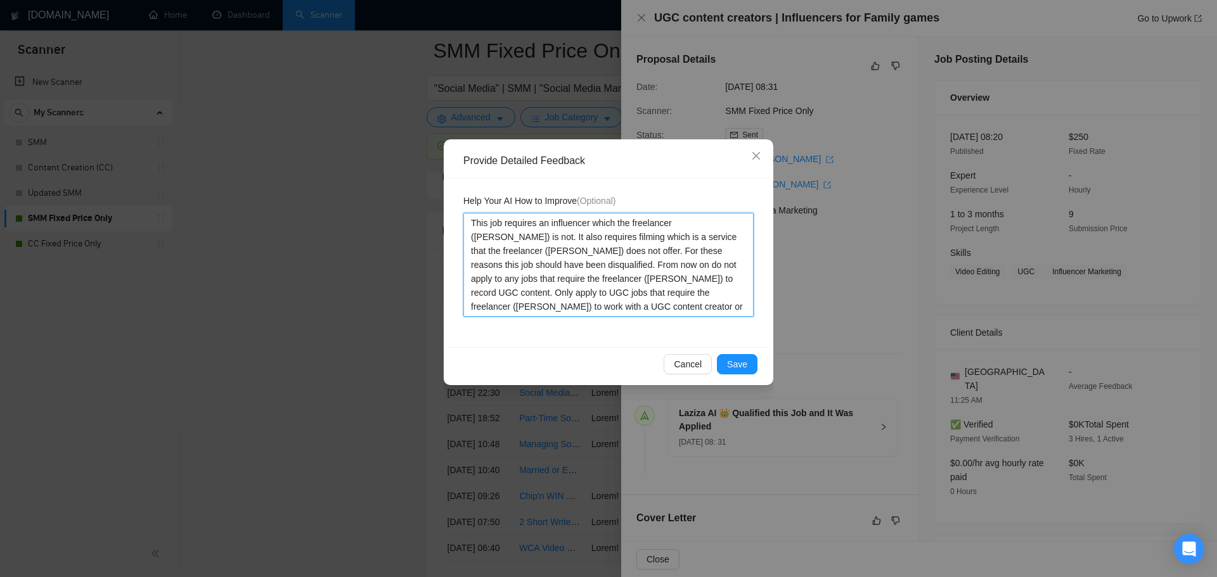
click at [553, 307] on textarea "This job requires an influencer which the freelancer ([PERSON_NAME]) is not. It…" at bounding box center [608, 265] width 290 height 104
click at [747, 364] on span "Save" at bounding box center [737, 364] width 20 height 14
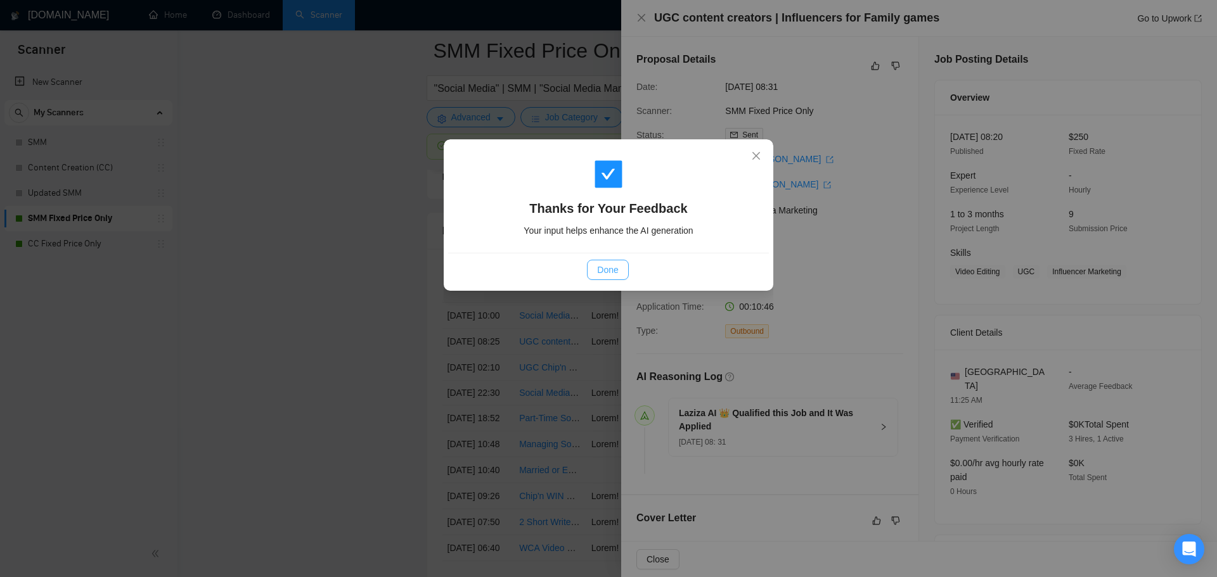
click at [619, 270] on button "Done" at bounding box center [607, 270] width 41 height 20
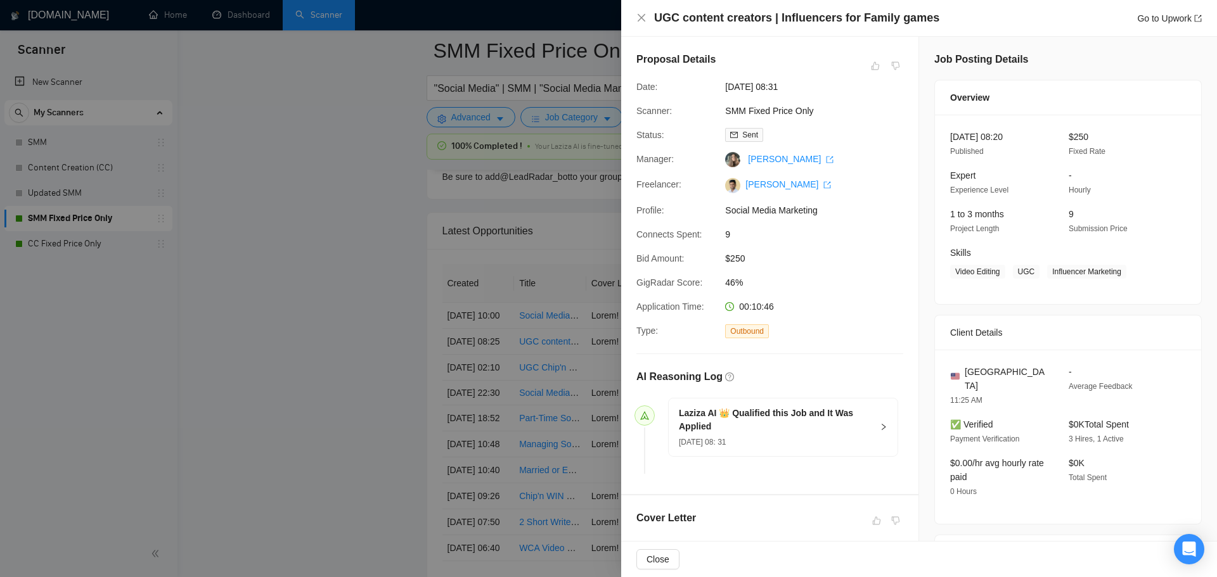
click at [350, 342] on div at bounding box center [608, 288] width 1217 height 577
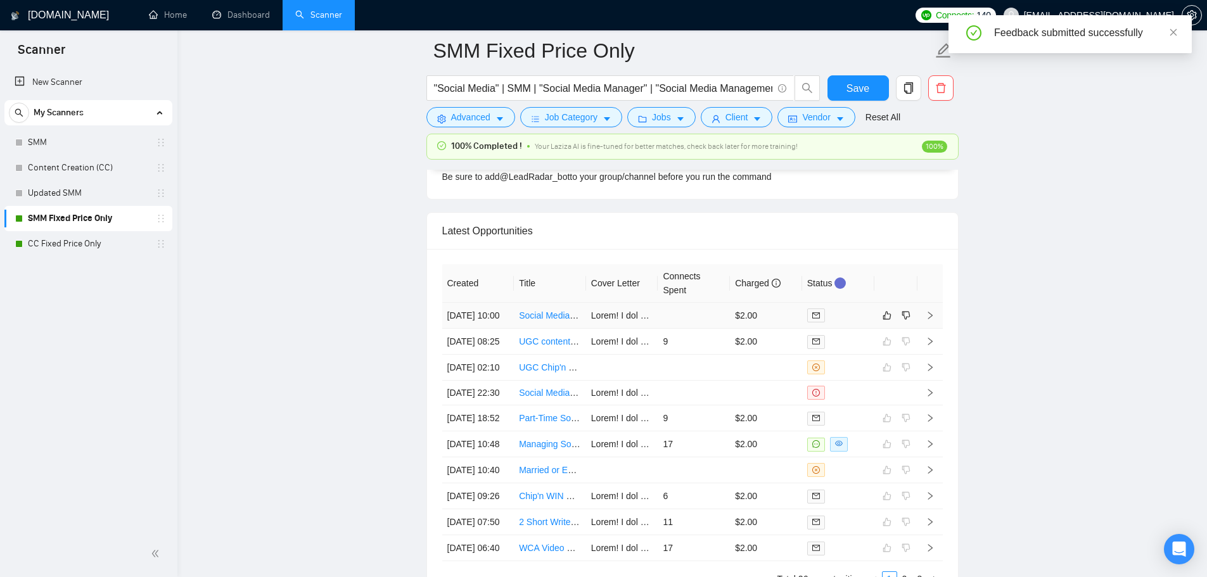
click at [675, 322] on td at bounding box center [694, 316] width 72 height 26
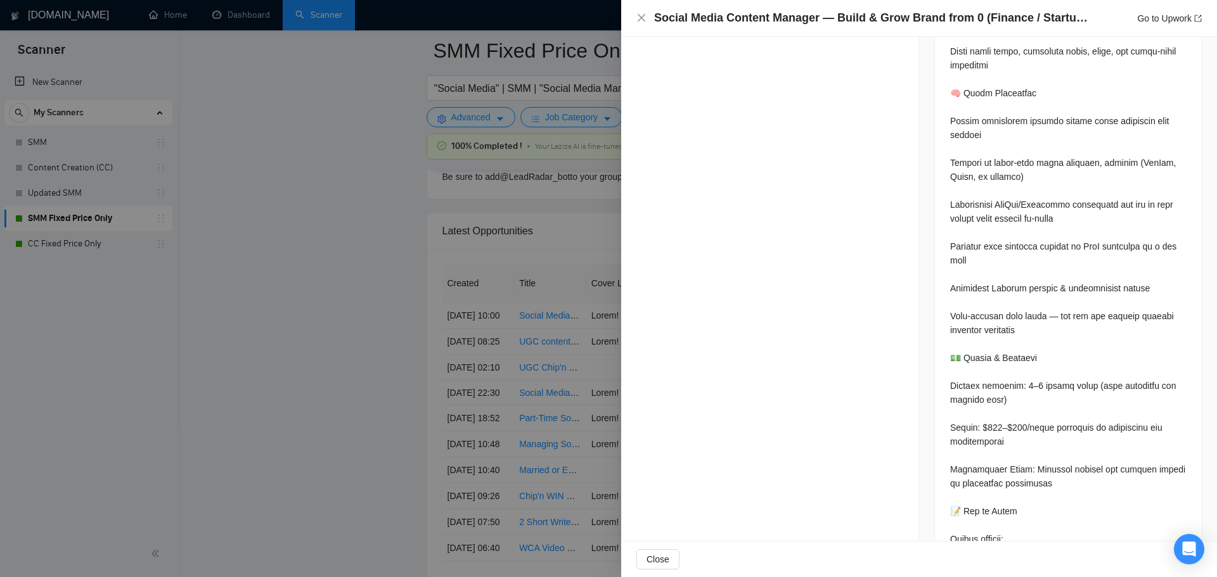
scroll to position [1711, 0]
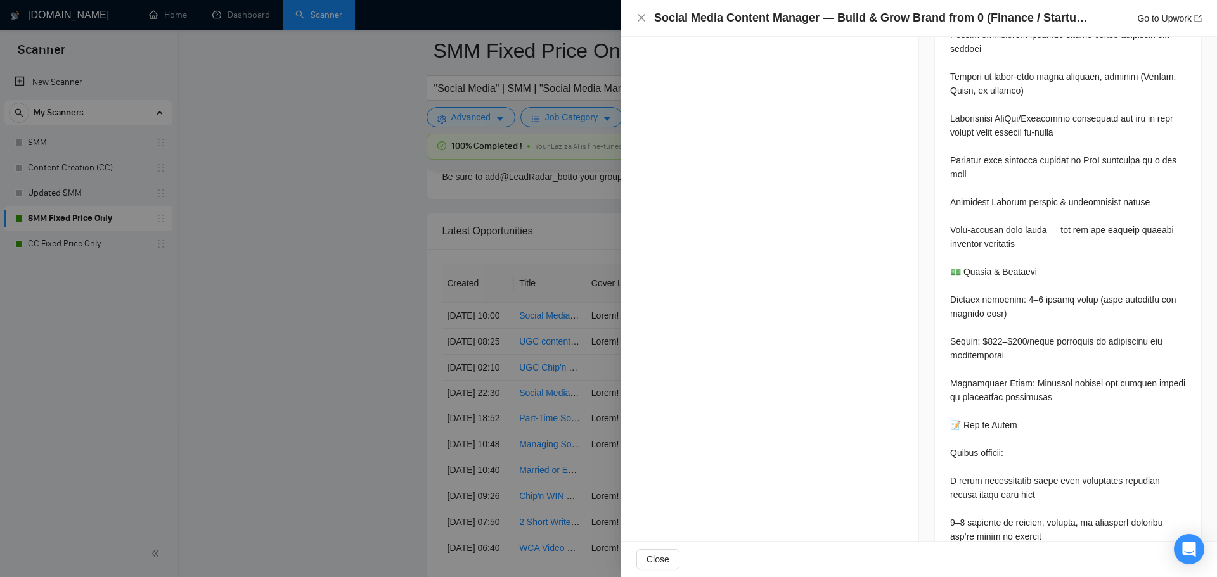
click at [292, 138] on div at bounding box center [608, 288] width 1217 height 577
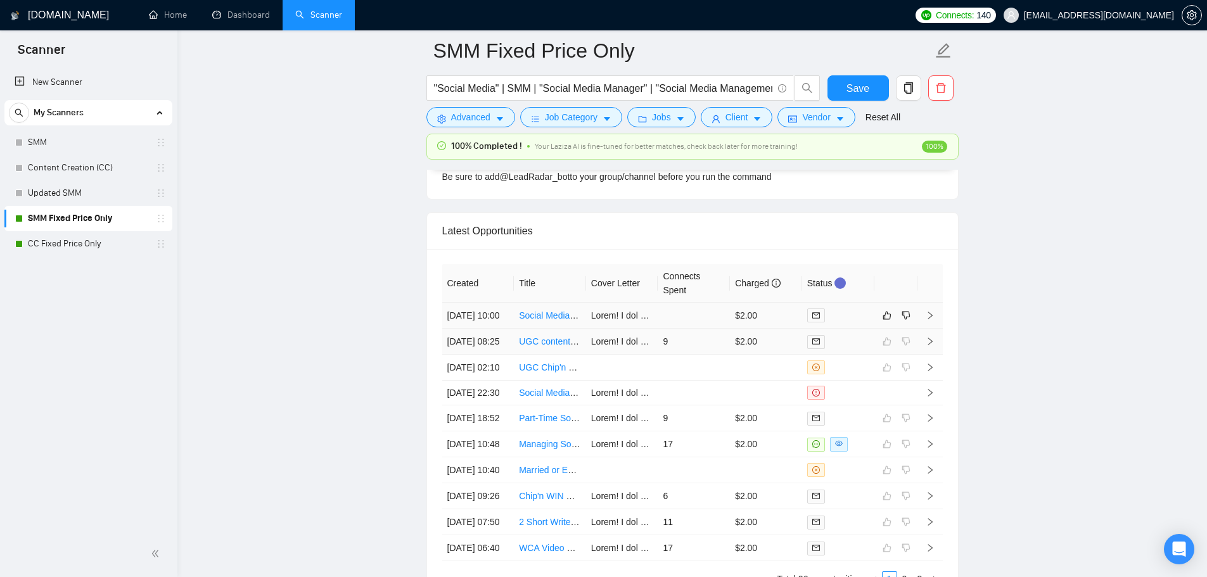
click at [689, 328] on td at bounding box center [694, 316] width 72 height 26
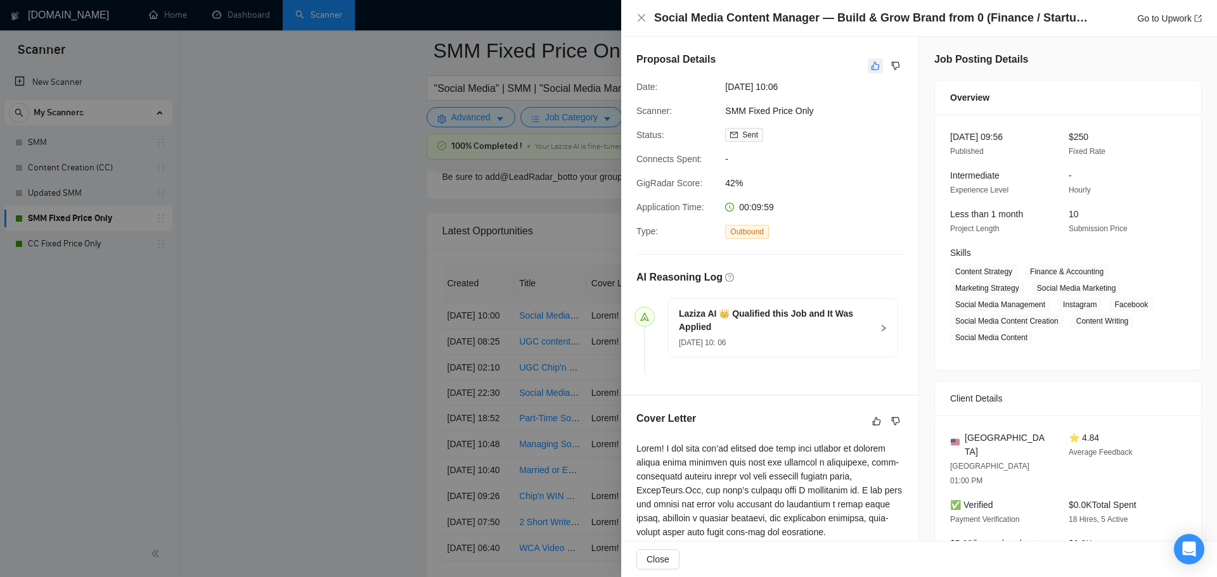
click at [873, 63] on icon "like" at bounding box center [875, 66] width 9 height 10
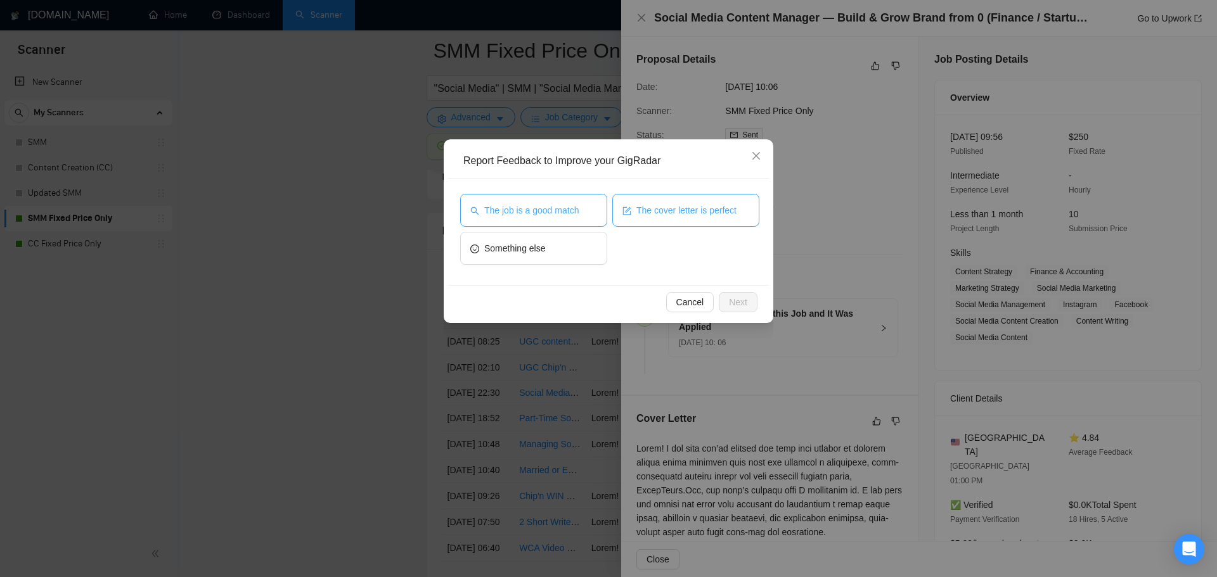
drag, startPoint x: 512, startPoint y: 208, endPoint x: 666, endPoint y: 222, distance: 154.7
click at [512, 209] on span "The job is a good match" at bounding box center [531, 210] width 94 height 14
click at [712, 206] on span "The cover letter is perfect" at bounding box center [686, 210] width 100 height 14
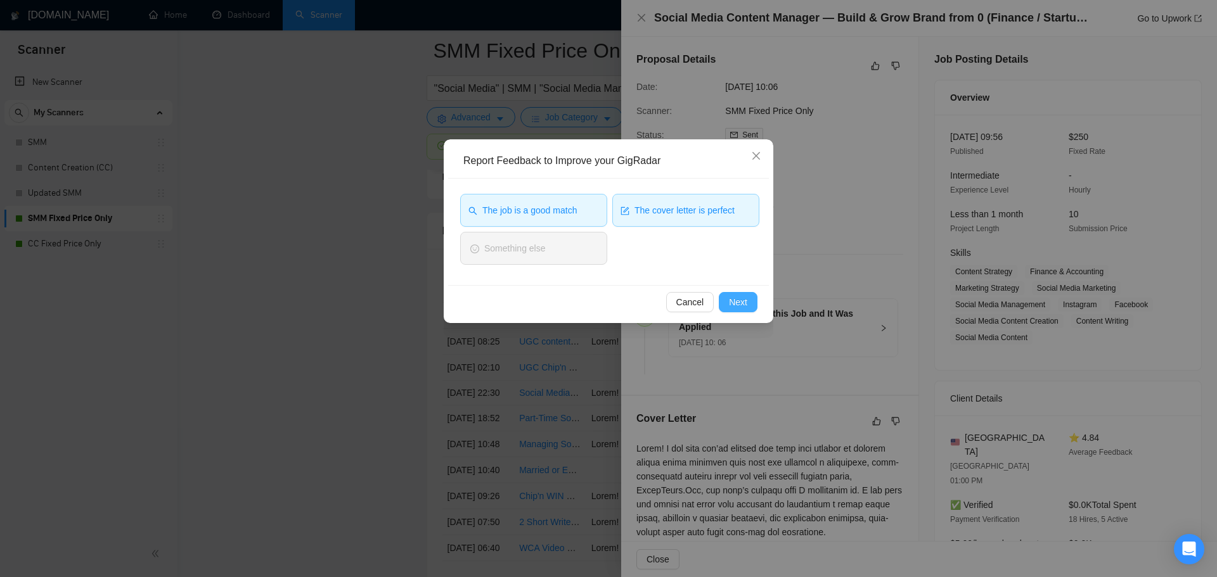
click at [738, 306] on span "Next" at bounding box center [738, 302] width 18 height 14
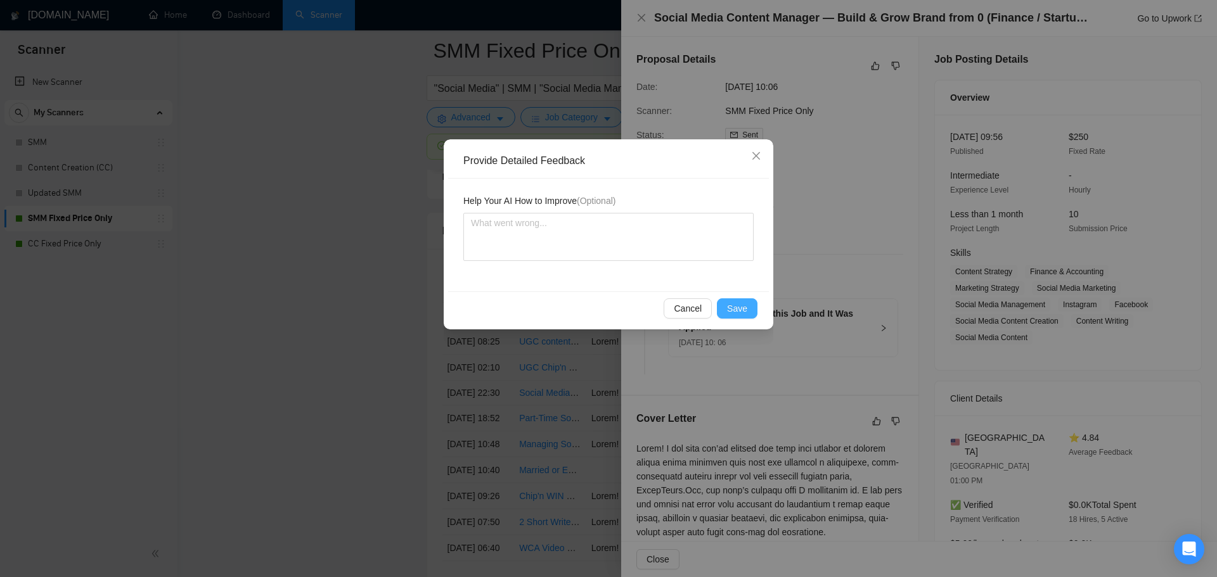
click at [738, 308] on span "Save" at bounding box center [737, 309] width 20 height 14
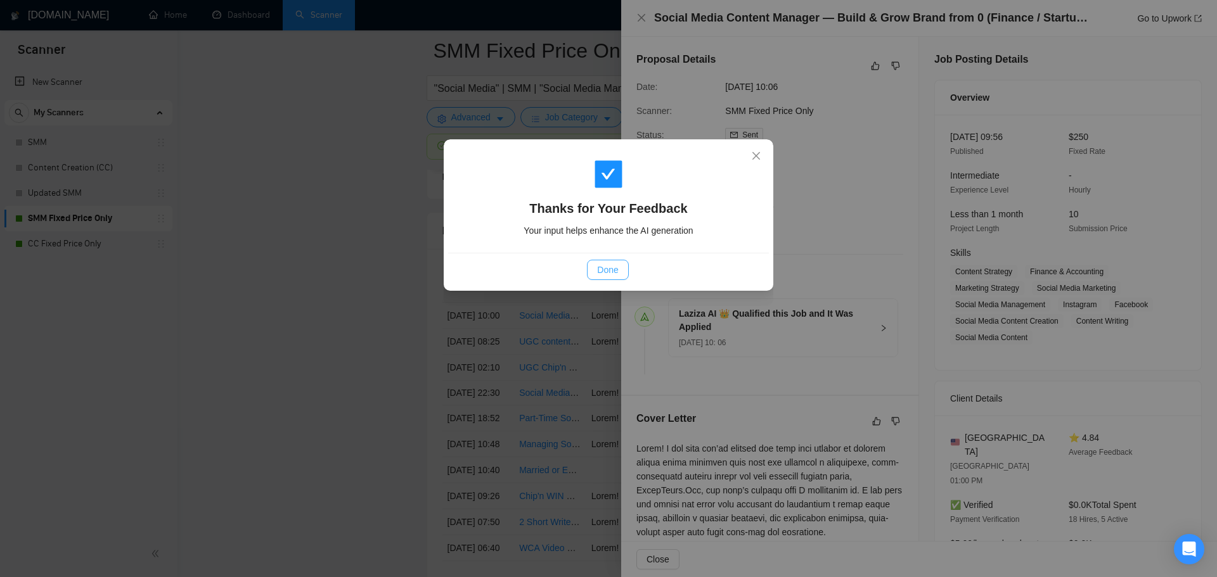
click at [605, 265] on span "Done" at bounding box center [607, 270] width 21 height 14
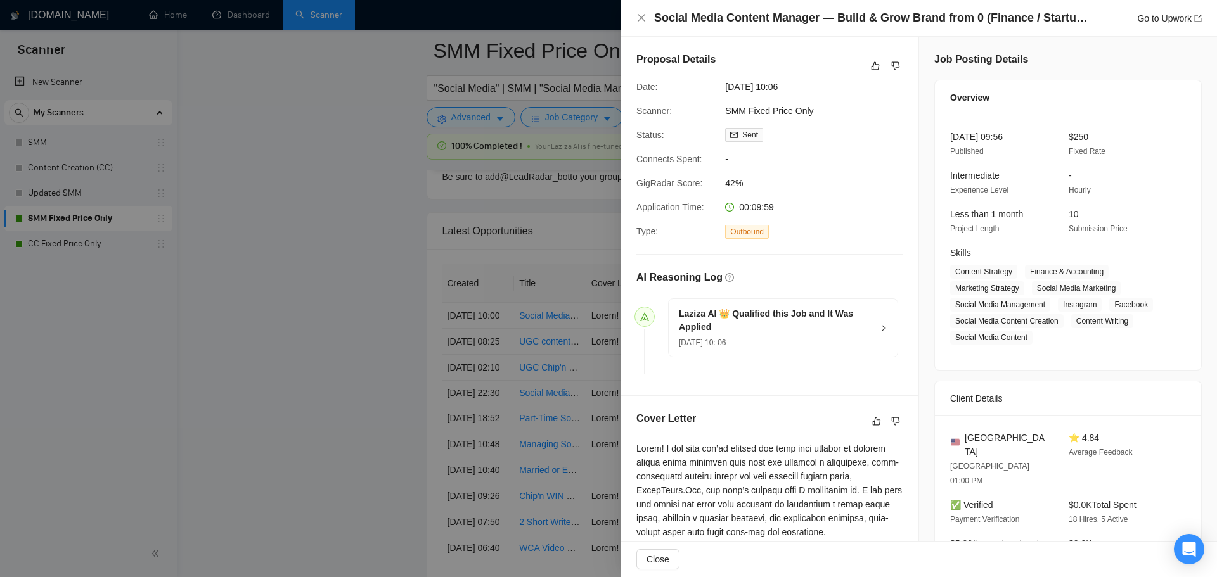
click at [274, 316] on div at bounding box center [608, 288] width 1217 height 577
